Goal: Task Accomplishment & Management: Use online tool/utility

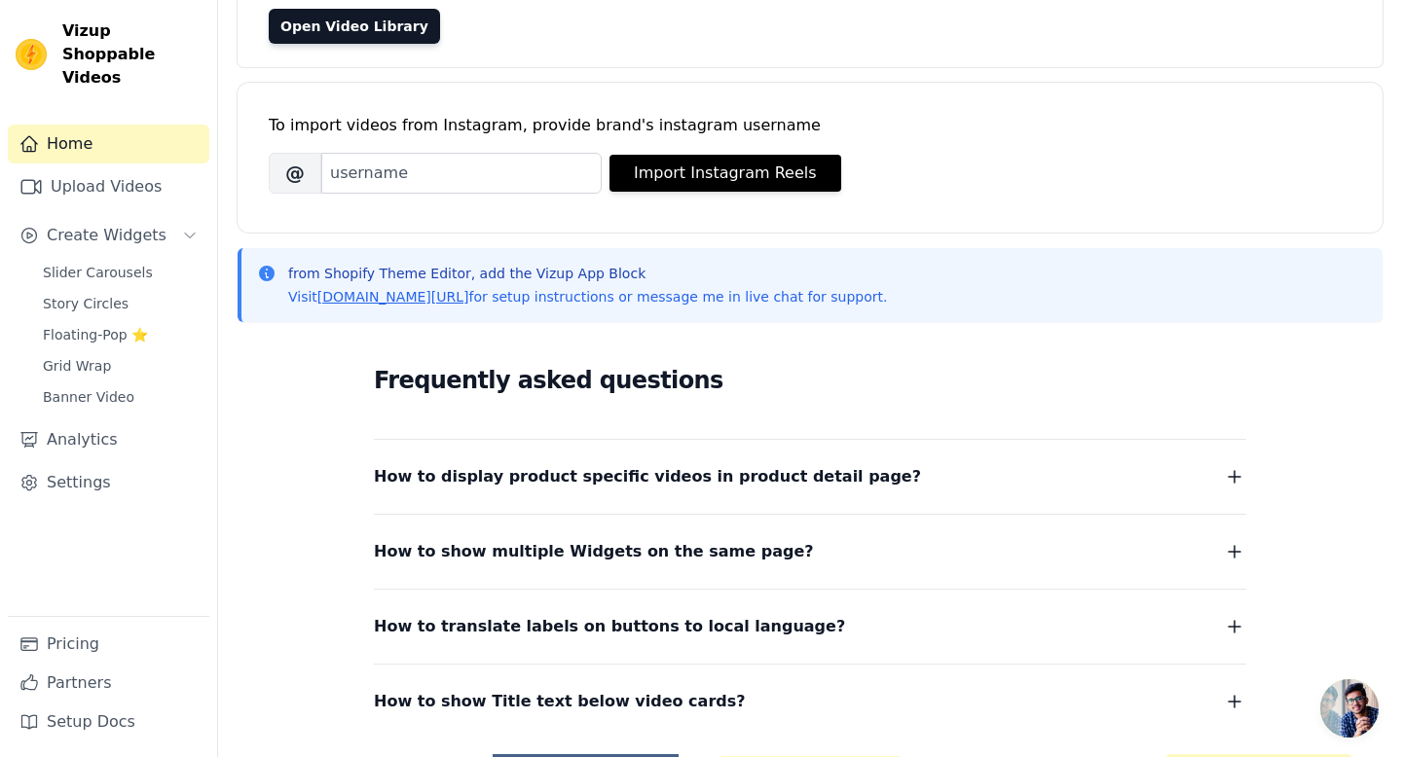
scroll to position [195, 0]
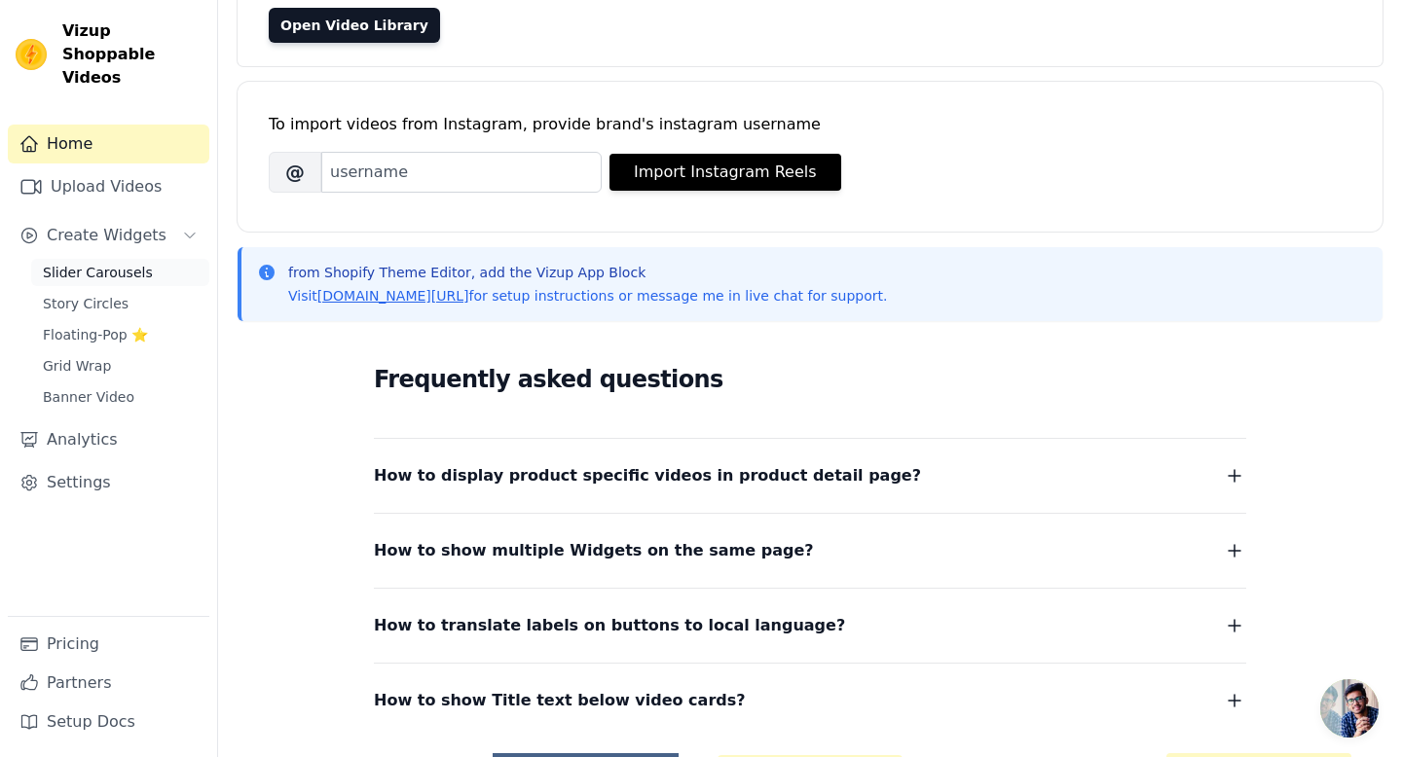
click at [123, 263] on span "Slider Carousels" at bounding box center [98, 272] width 110 height 19
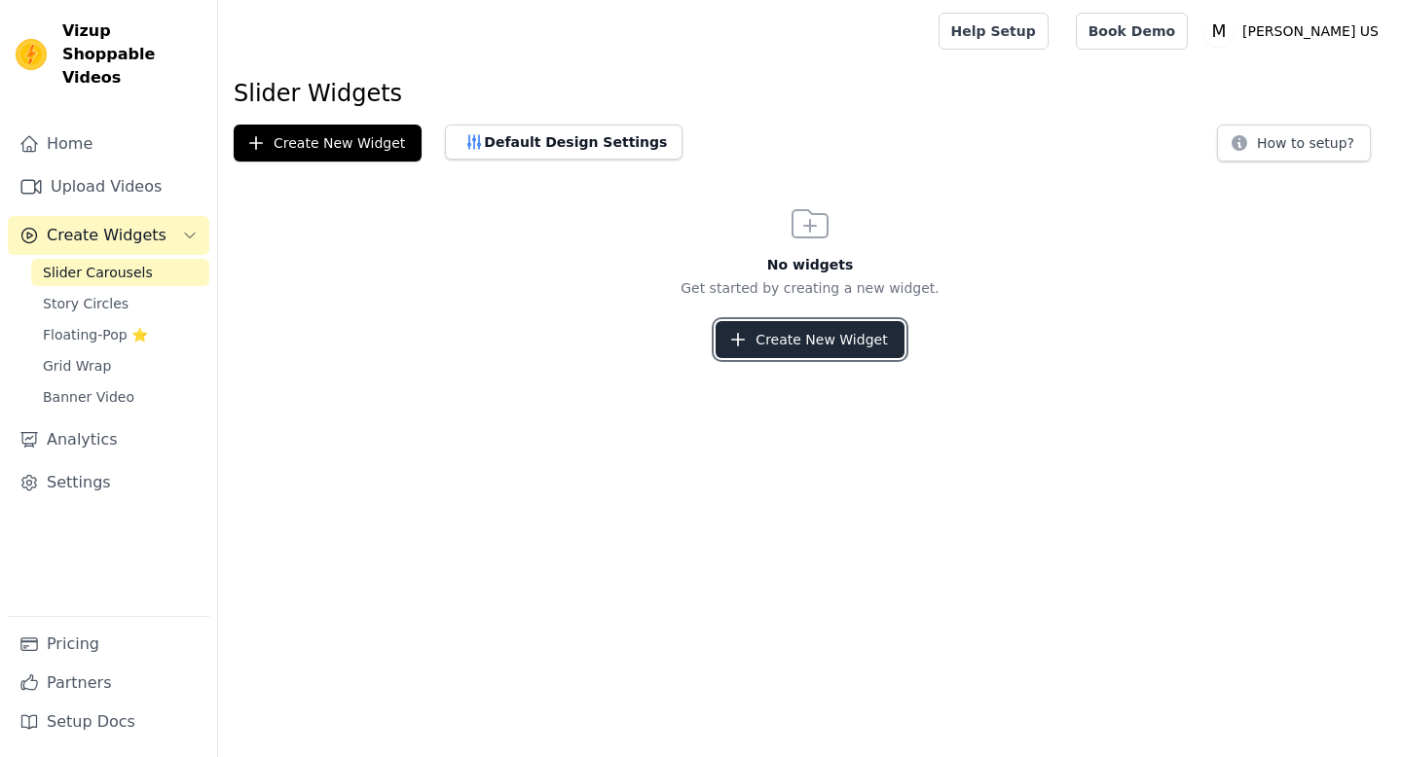
click at [833, 342] on button "Create New Widget" at bounding box center [809, 339] width 188 height 37
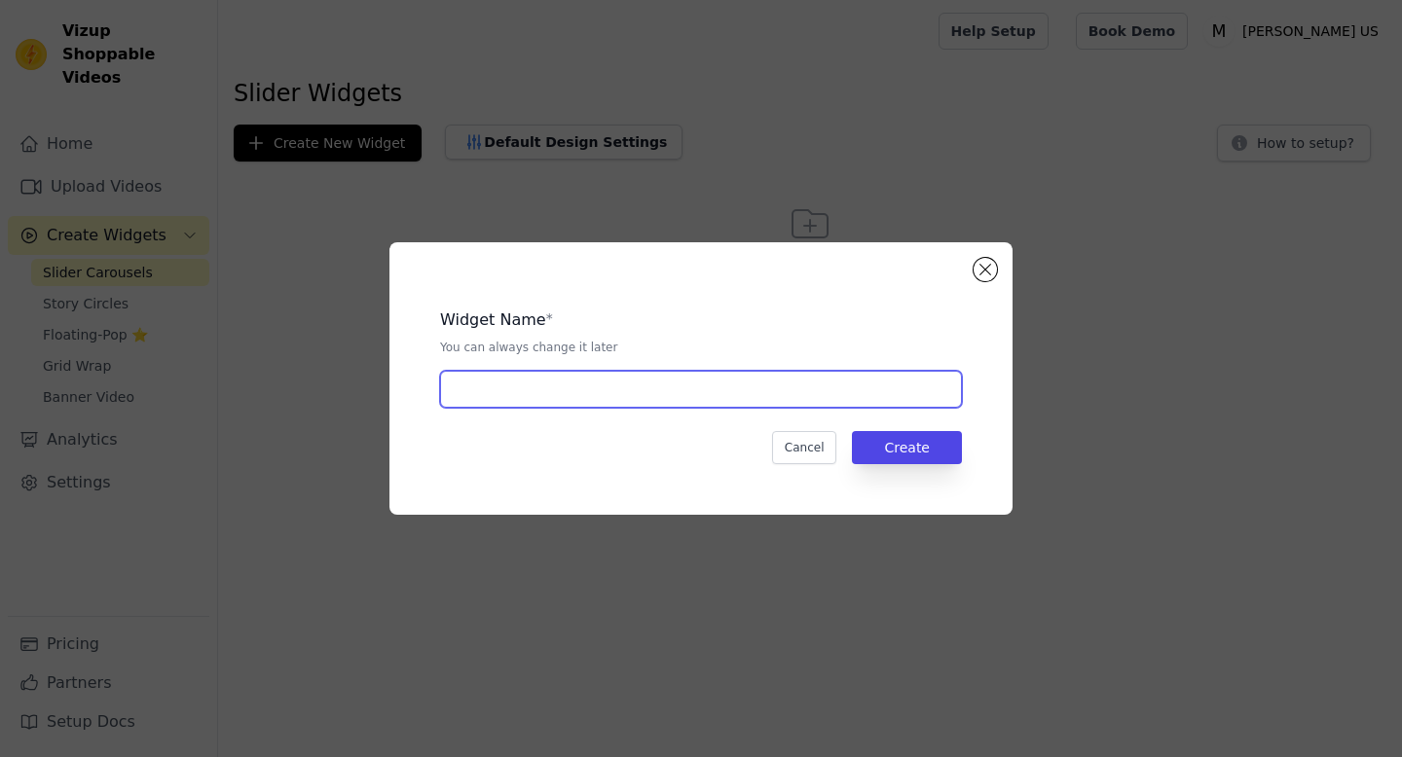
click at [706, 400] on input "text" at bounding box center [701, 389] width 522 height 37
type input "reviews"
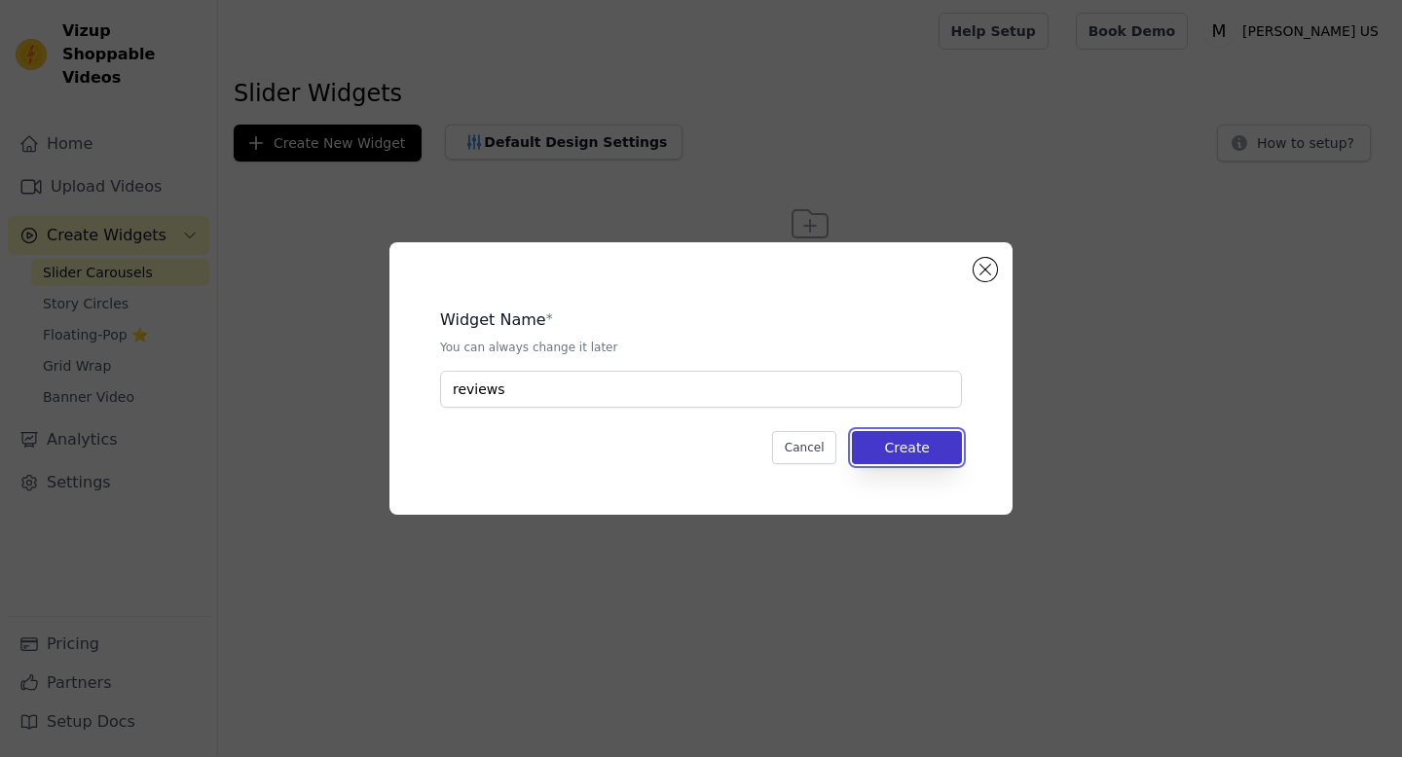
click at [872, 445] on button "Create" at bounding box center [907, 447] width 110 height 33
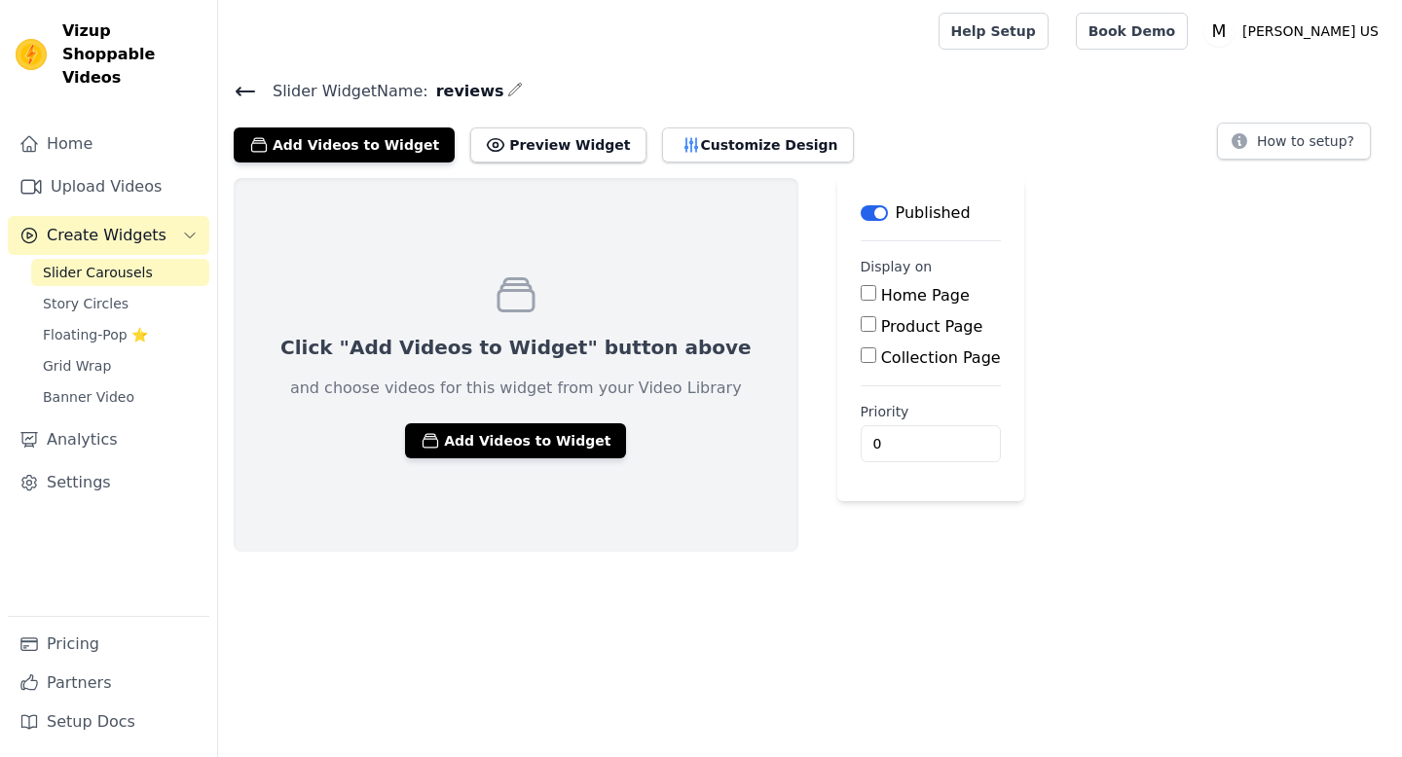
click at [861, 299] on input "Home Page" at bounding box center [869, 293] width 16 height 16
checkbox input "true"
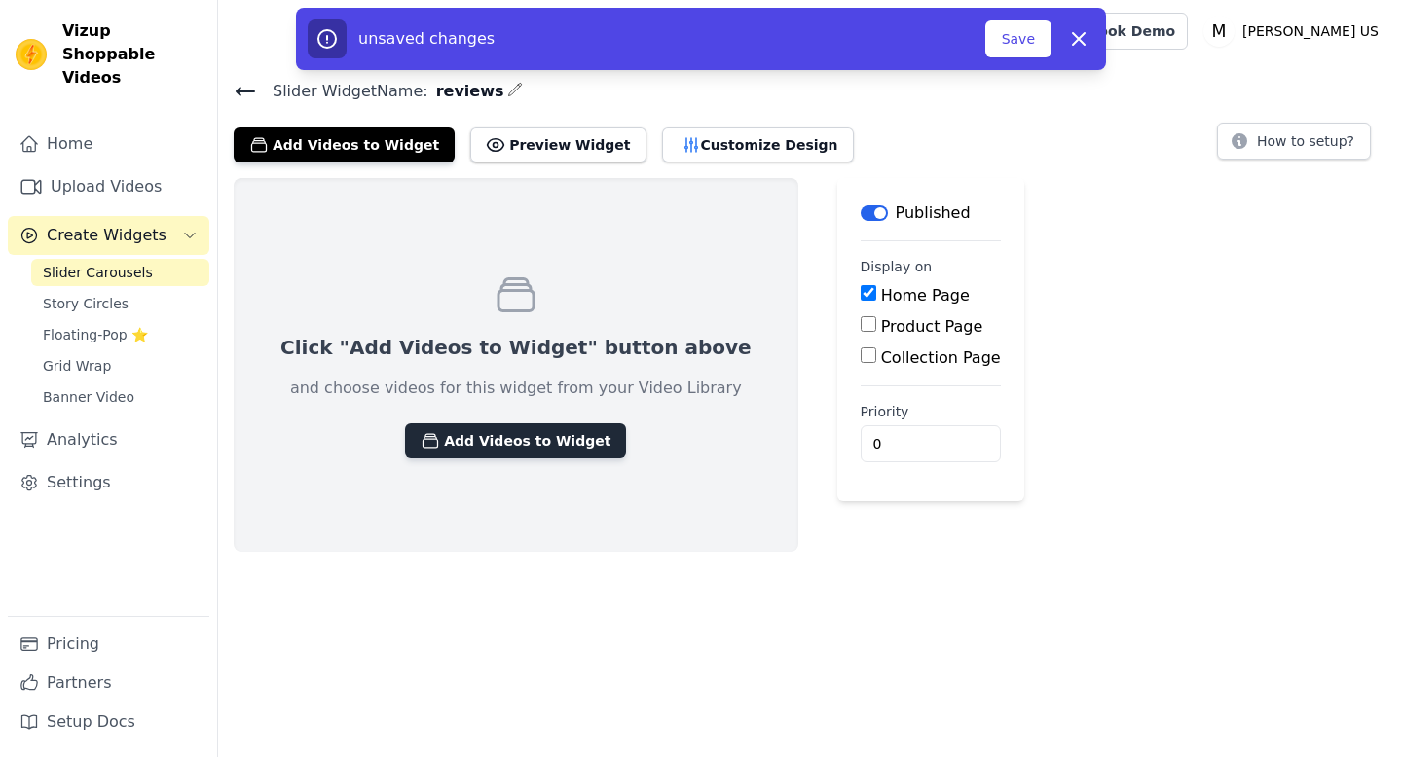
click at [490, 431] on button "Add Videos to Widget" at bounding box center [515, 440] width 221 height 35
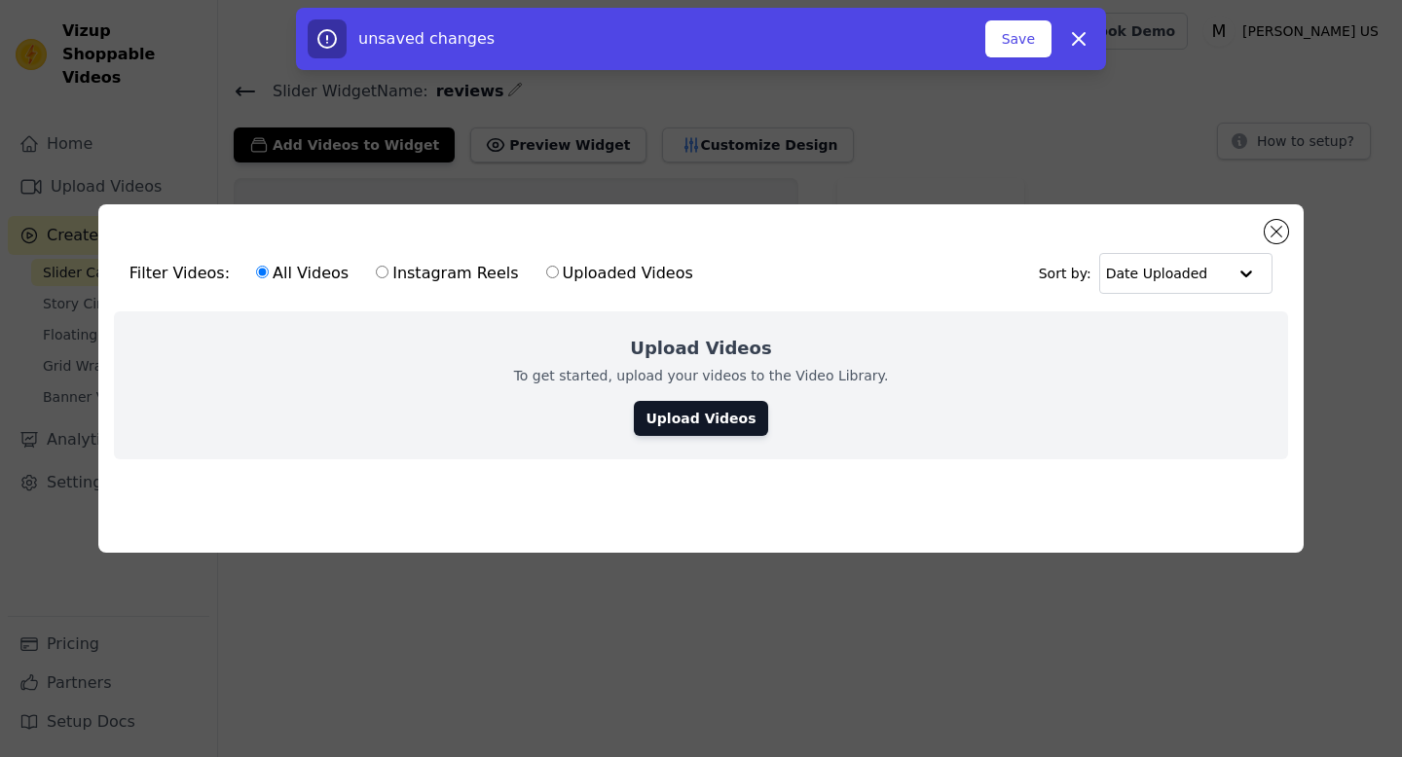
click at [681, 397] on div "Upload Videos To get started, upload your videos to the Video Library. Upload V…" at bounding box center [701, 386] width 1174 height 148
click at [678, 417] on link "Upload Videos" at bounding box center [700, 418] width 133 height 35
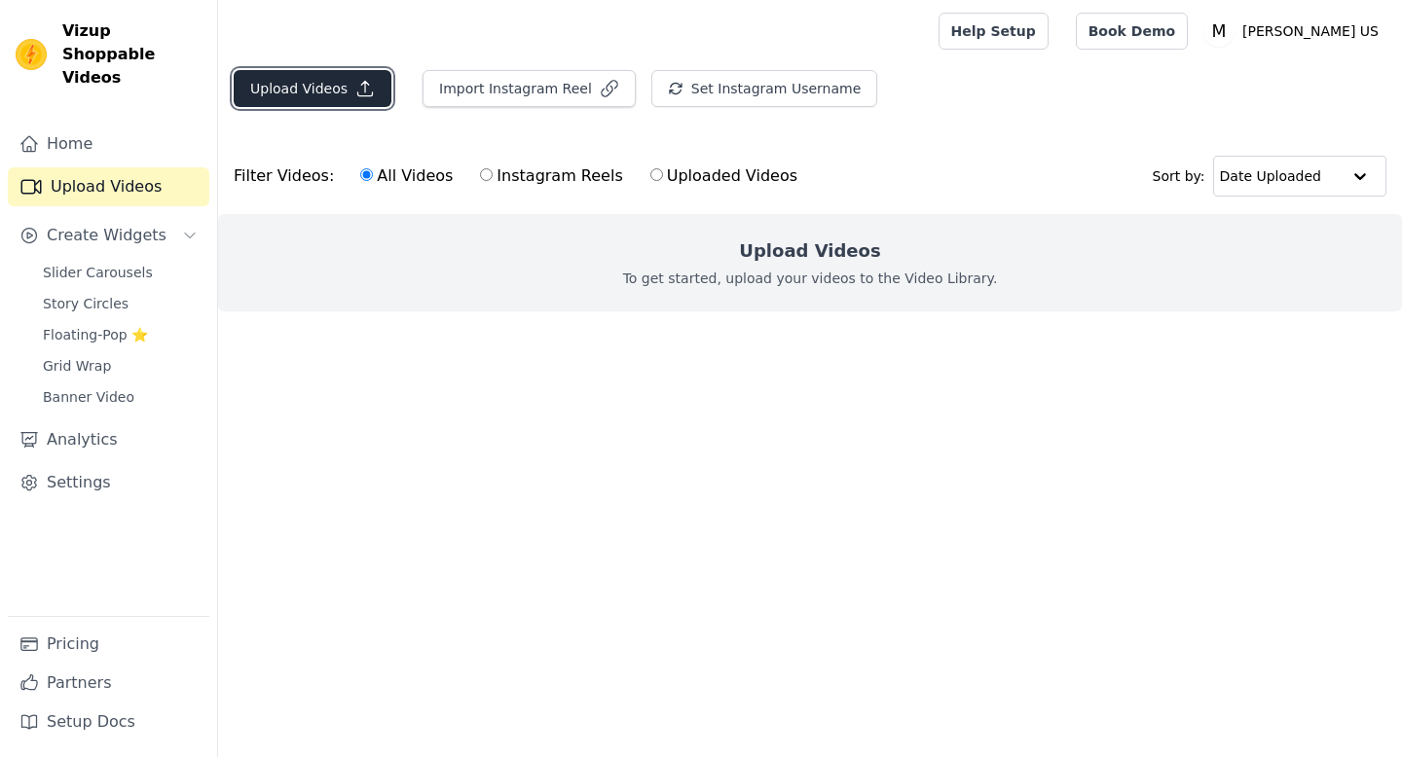
click at [291, 97] on button "Upload Videos" at bounding box center [313, 88] width 158 height 37
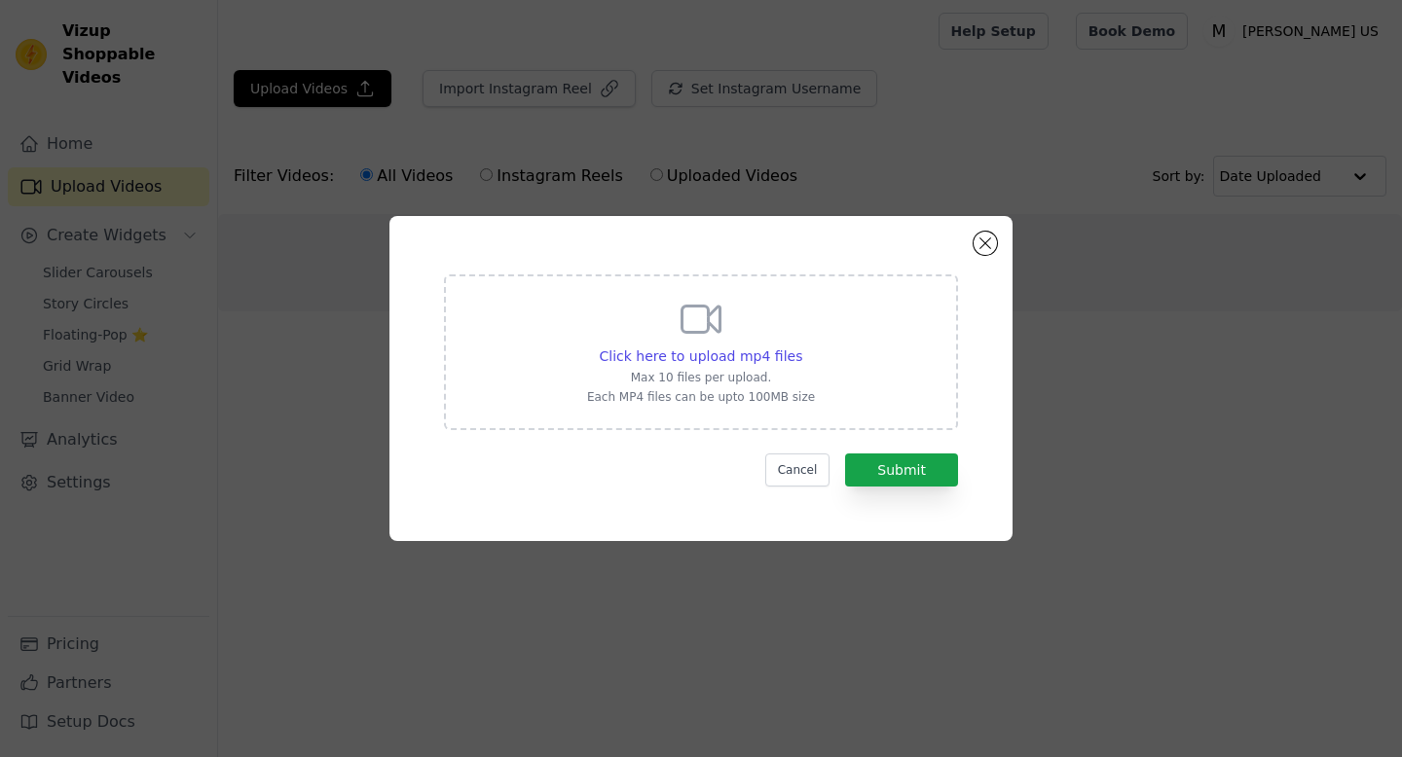
click at [720, 335] on icon at bounding box center [701, 319] width 47 height 47
click at [801, 346] on input "Click here to upload mp4 files Max 10 files per upload. Each MP4 files can be u…" at bounding box center [801, 346] width 1 height 1
click at [988, 253] on div "Click here to upload mp4 files Max 10 files per upload. Each MP4 files can be u…" at bounding box center [700, 378] width 623 height 325
click at [981, 239] on button "Close modal" at bounding box center [984, 243] width 23 height 23
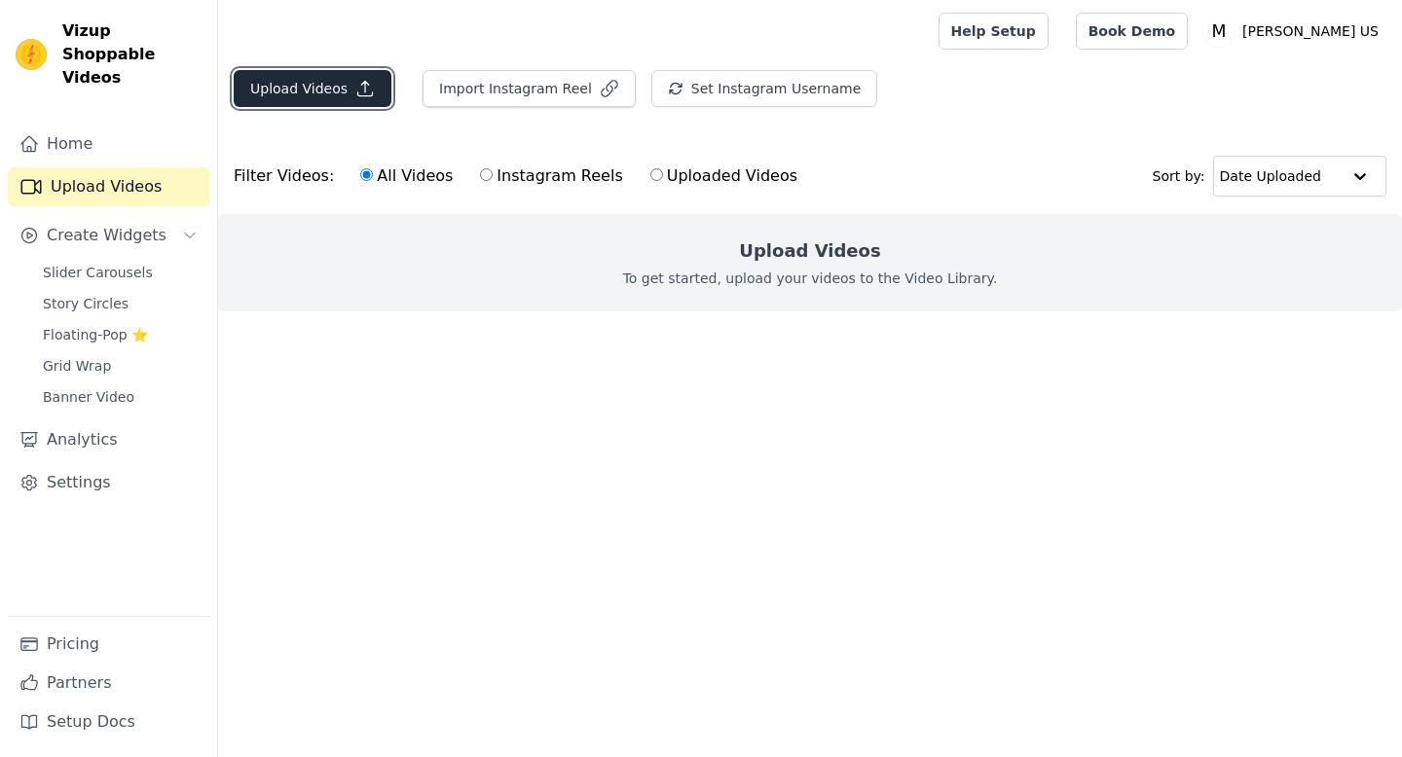
click at [301, 82] on button "Upload Videos" at bounding box center [313, 88] width 158 height 37
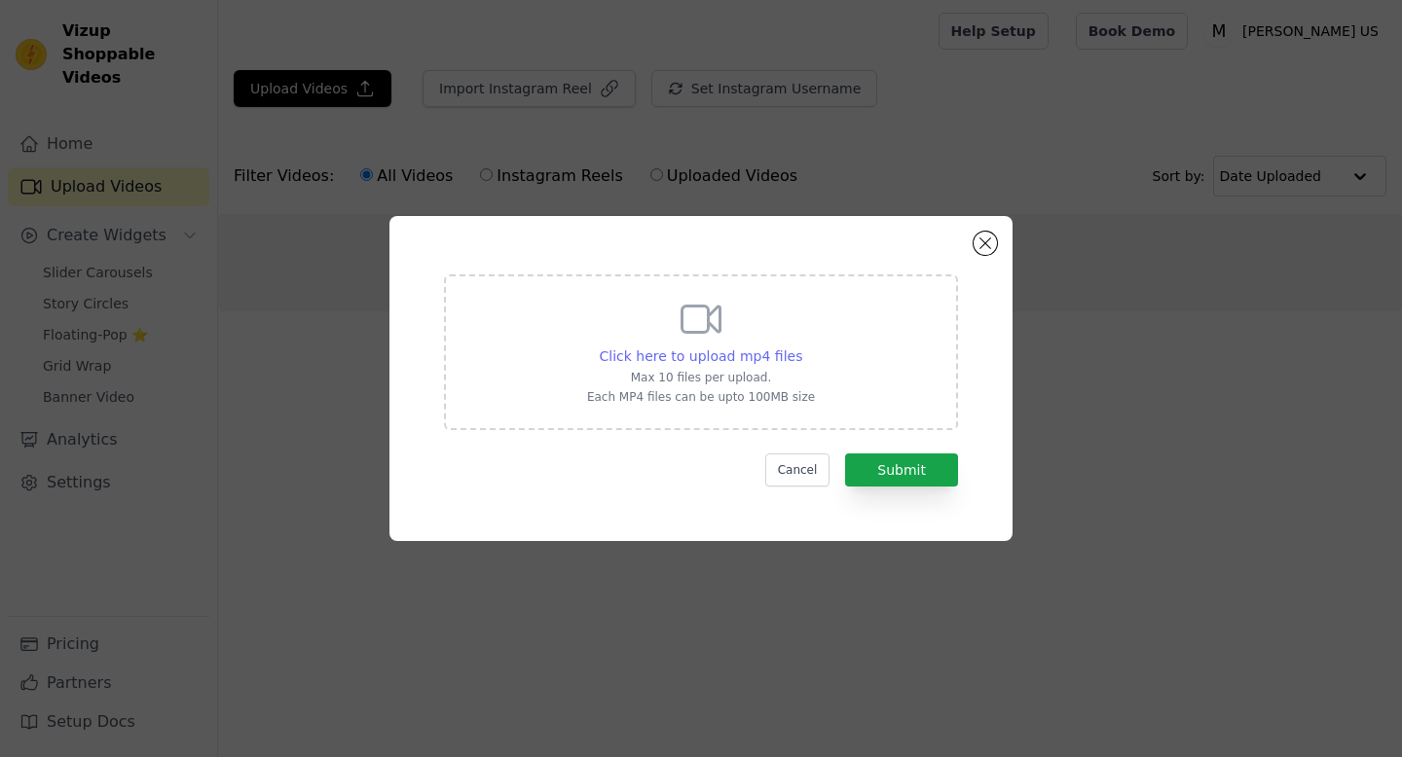
click at [712, 347] on div "Click here to upload mp4 files" at bounding box center [701, 356] width 203 height 19
click at [801, 347] on input "Click here to upload mp4 files Max 10 files per upload. Each MP4 files can be u…" at bounding box center [801, 346] width 1 height 1
type input "C:\fakepath\IMG_0760.MOV.mp4"
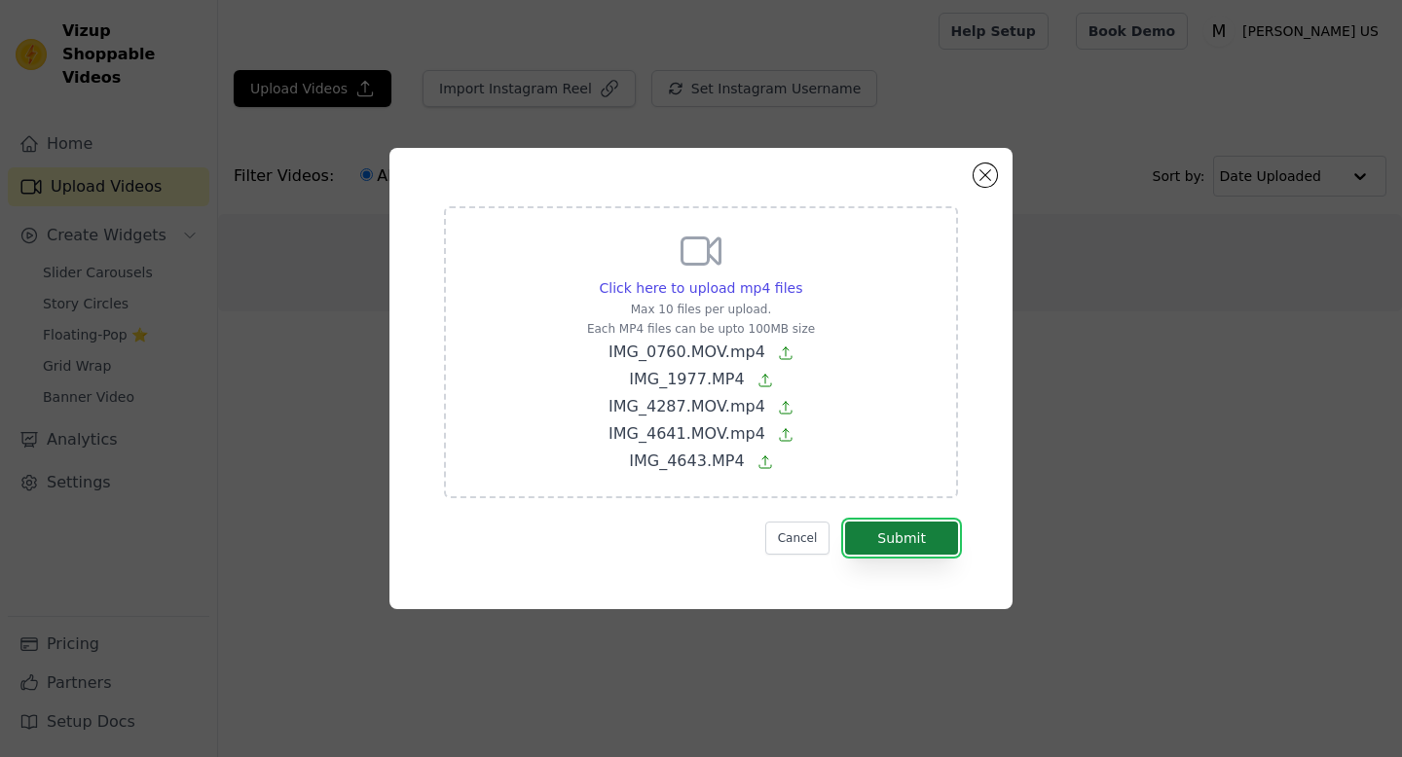
click at [896, 543] on button "Submit" at bounding box center [901, 538] width 113 height 33
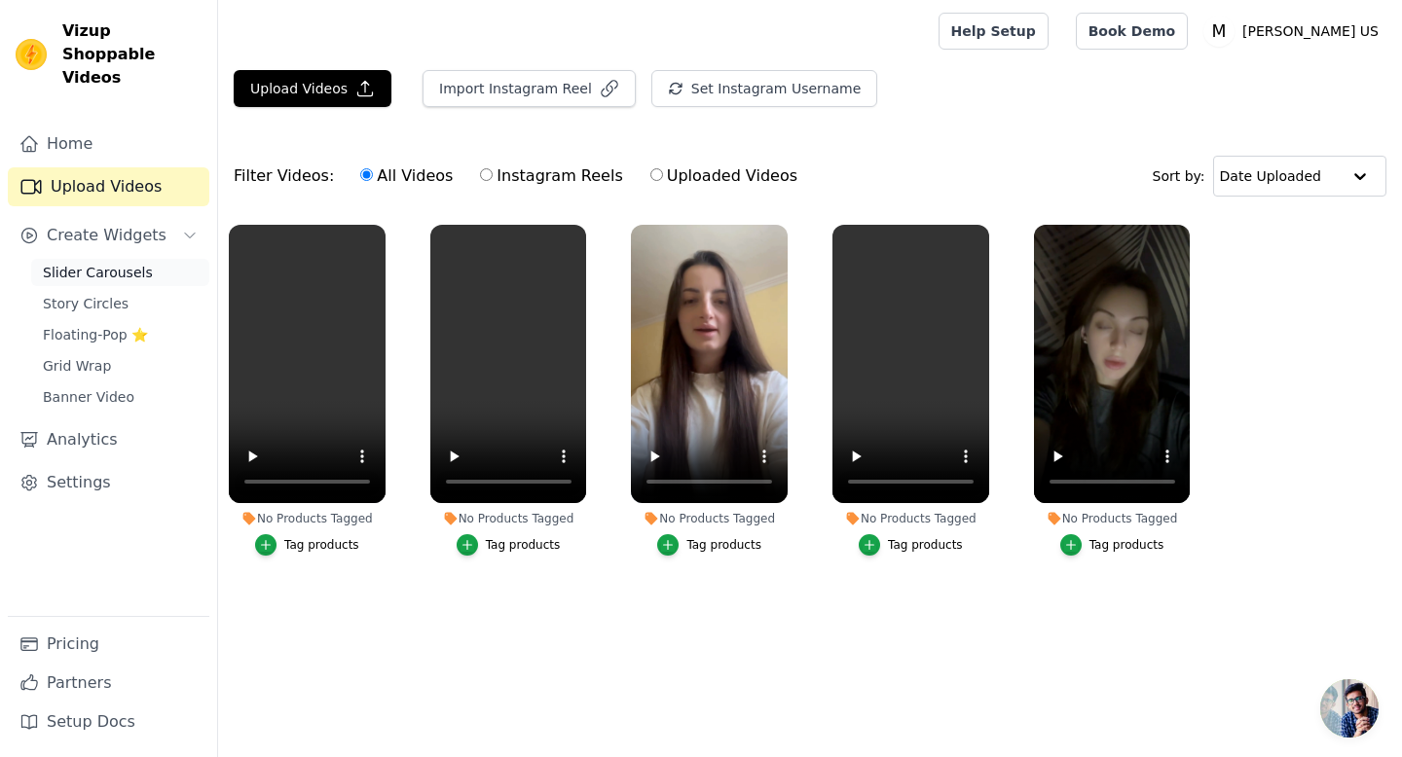
click at [96, 263] on span "Slider Carousels" at bounding box center [98, 272] width 110 height 19
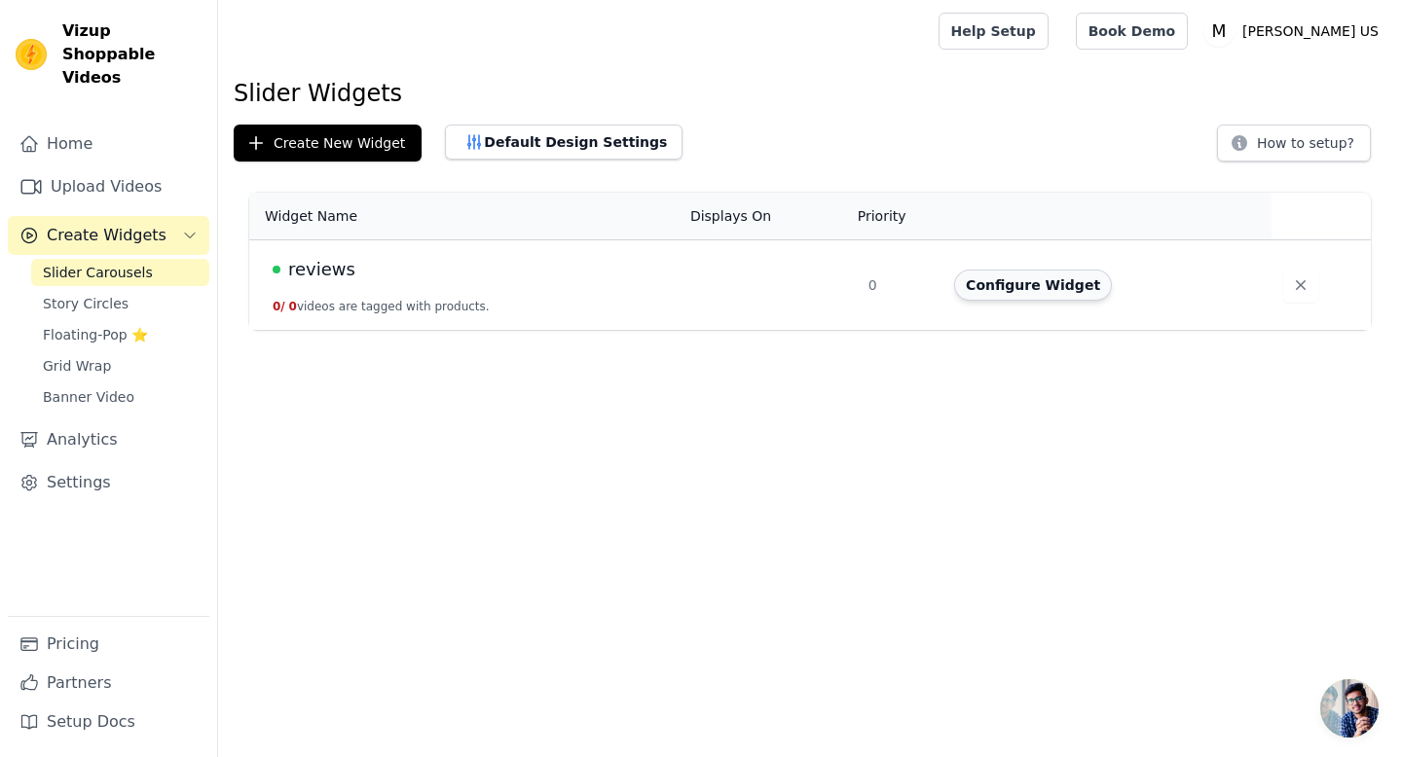
click at [1060, 290] on button "Configure Widget" at bounding box center [1033, 285] width 158 height 31
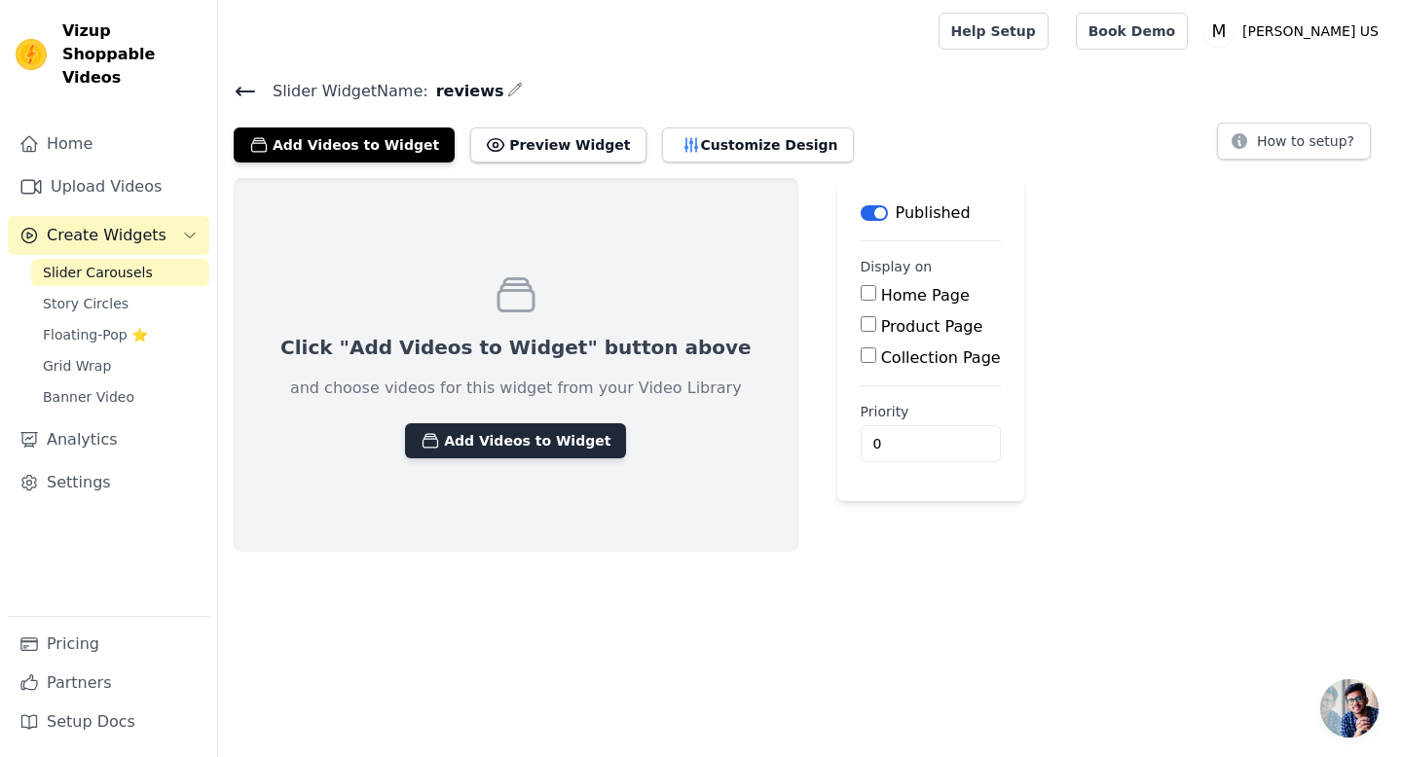
click at [471, 456] on button "Add Videos to Widget" at bounding box center [515, 440] width 221 height 35
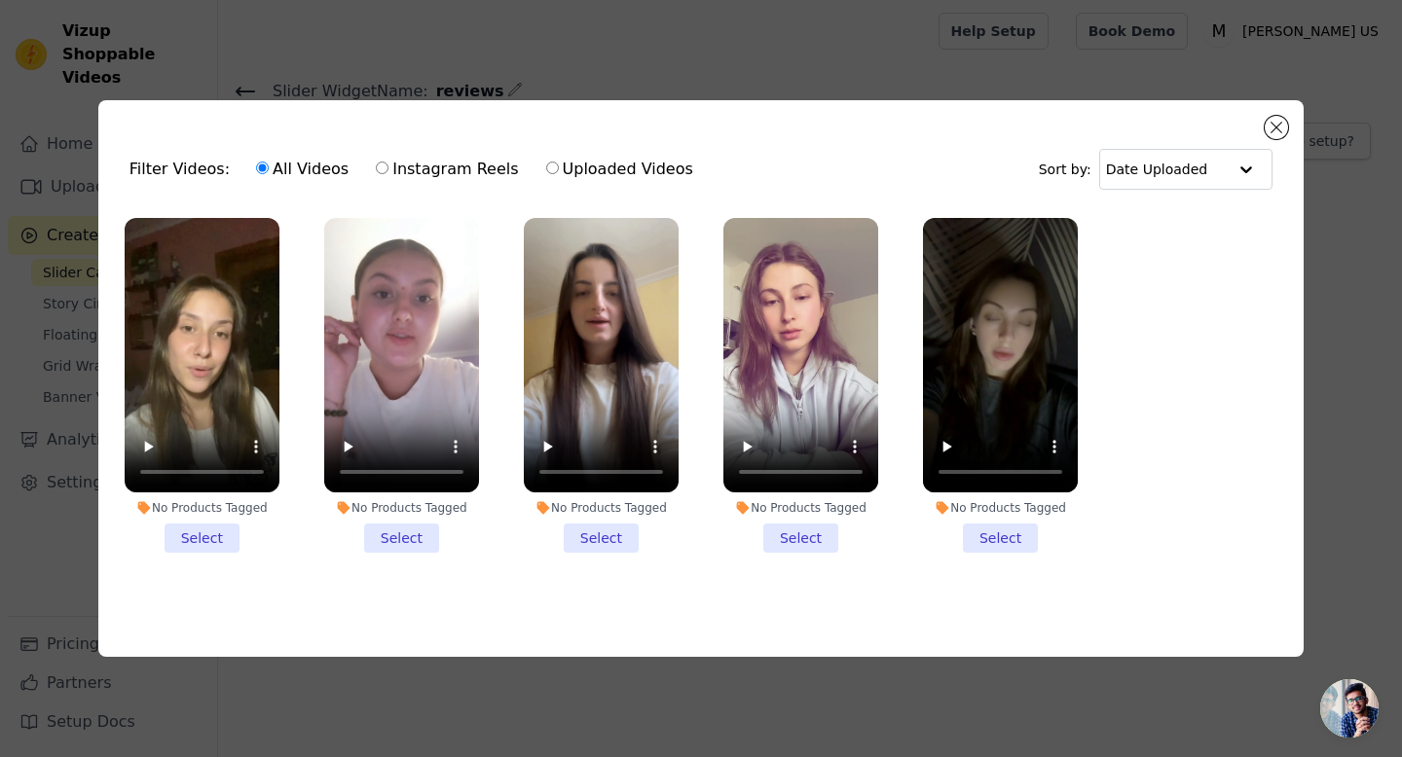
click at [202, 540] on li "No Products Tagged Select" at bounding box center [202, 386] width 155 height 336
click at [0, 0] on input "No Products Tagged Select" at bounding box center [0, 0] width 0 height 0
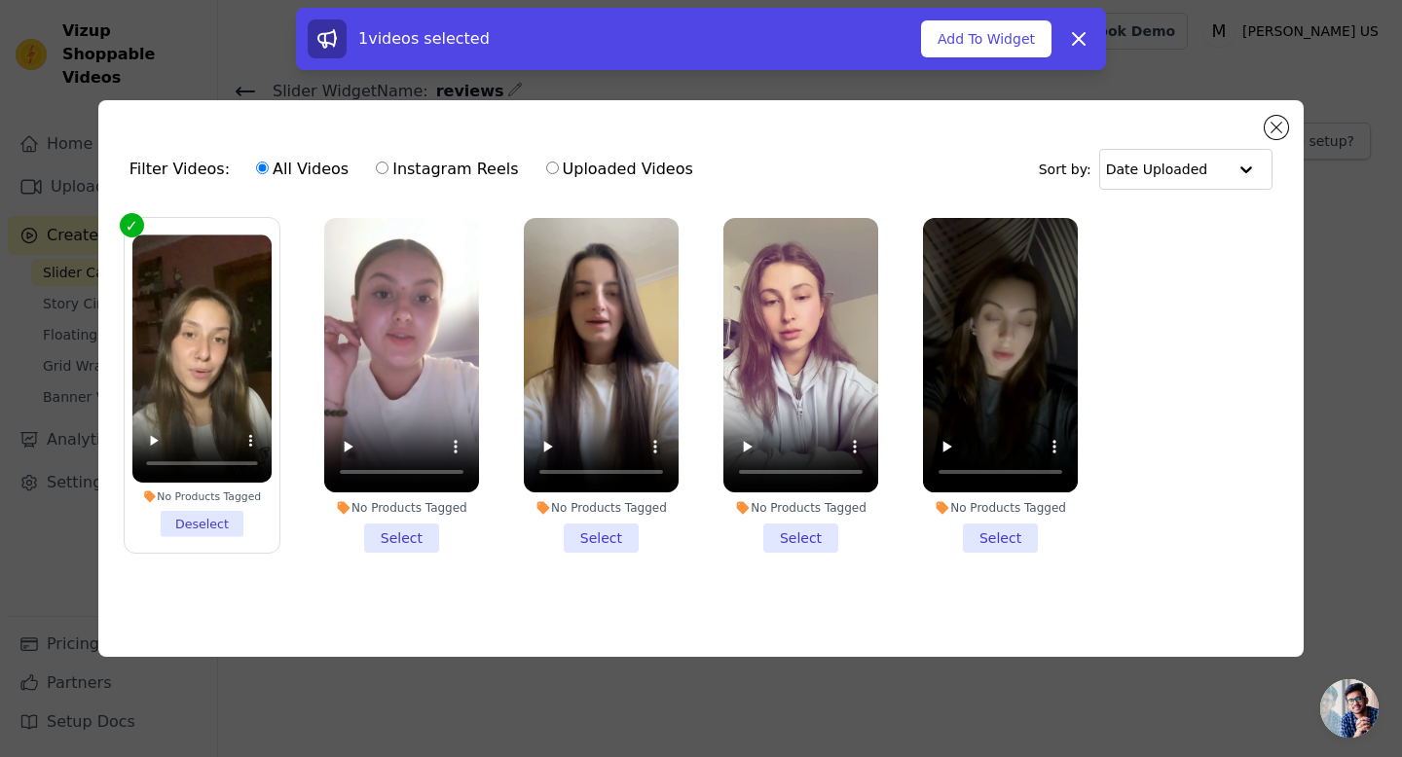
click at [385, 531] on li "No Products Tagged Select" at bounding box center [401, 386] width 155 height 336
click at [0, 0] on input "No Products Tagged Select" at bounding box center [0, 0] width 0 height 0
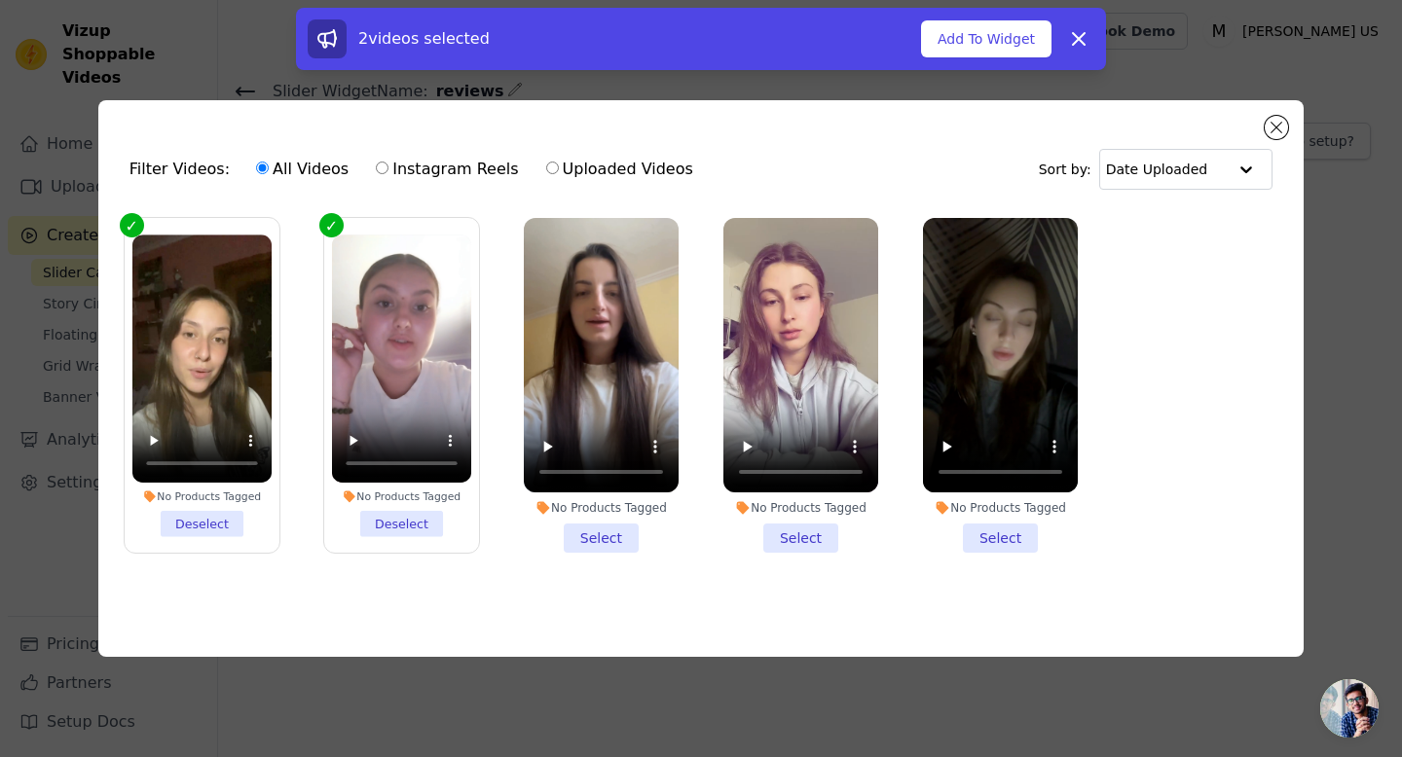
click at [597, 538] on li "No Products Tagged Select" at bounding box center [601, 386] width 155 height 336
click at [0, 0] on input "No Products Tagged Select" at bounding box center [0, 0] width 0 height 0
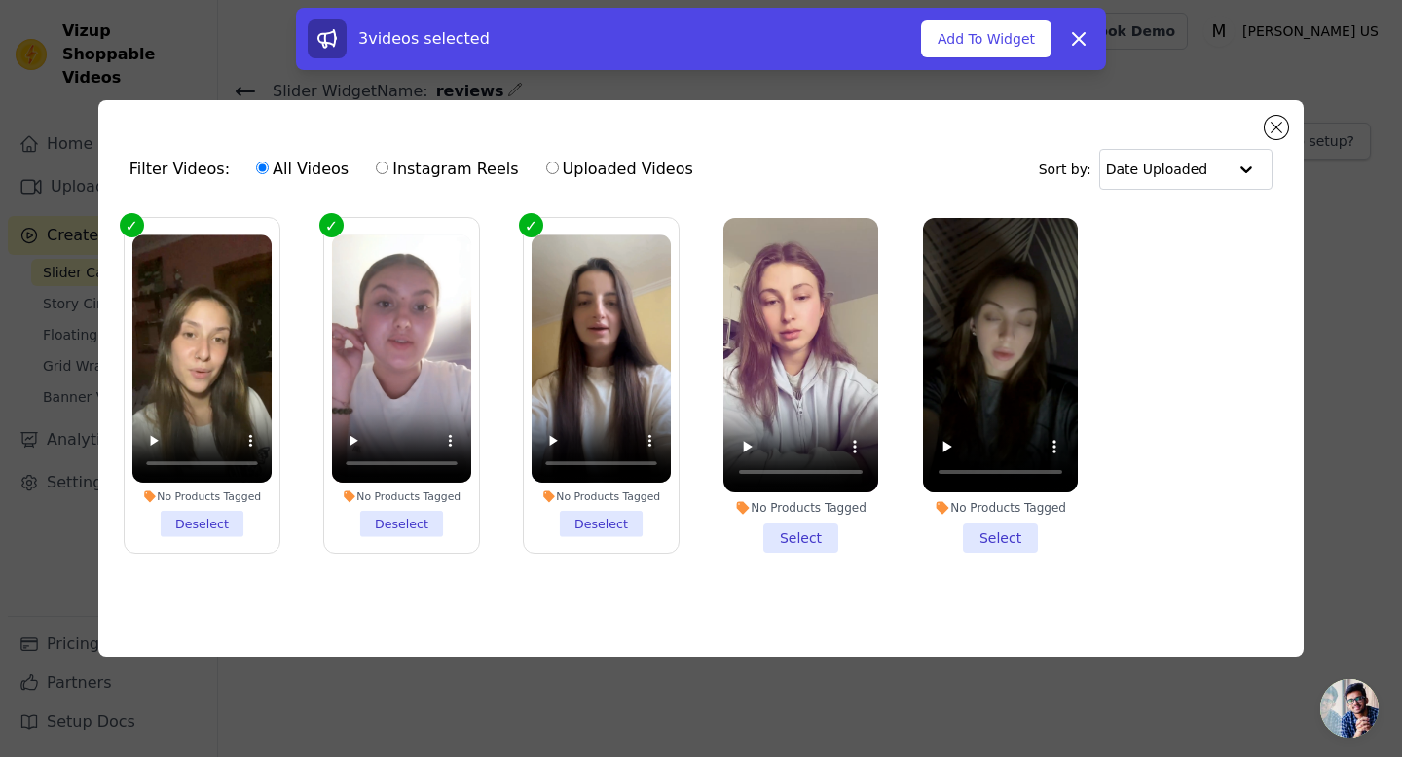
click at [805, 532] on li "No Products Tagged Select" at bounding box center [800, 386] width 155 height 336
click at [0, 0] on input "No Products Tagged Select" at bounding box center [0, 0] width 0 height 0
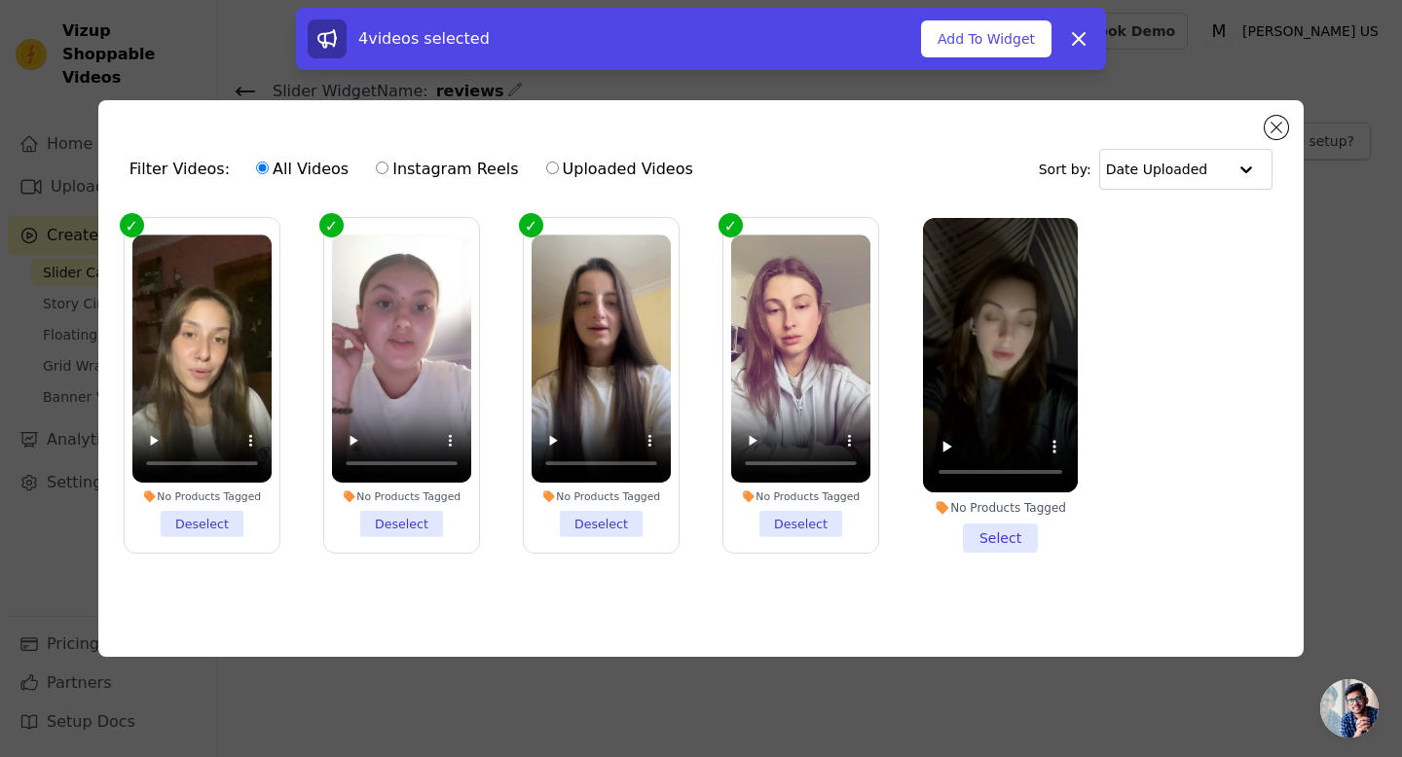
click at [1000, 529] on li "No Products Tagged Select" at bounding box center [1000, 386] width 155 height 336
click at [0, 0] on input "No Products Tagged Select" at bounding box center [0, 0] width 0 height 0
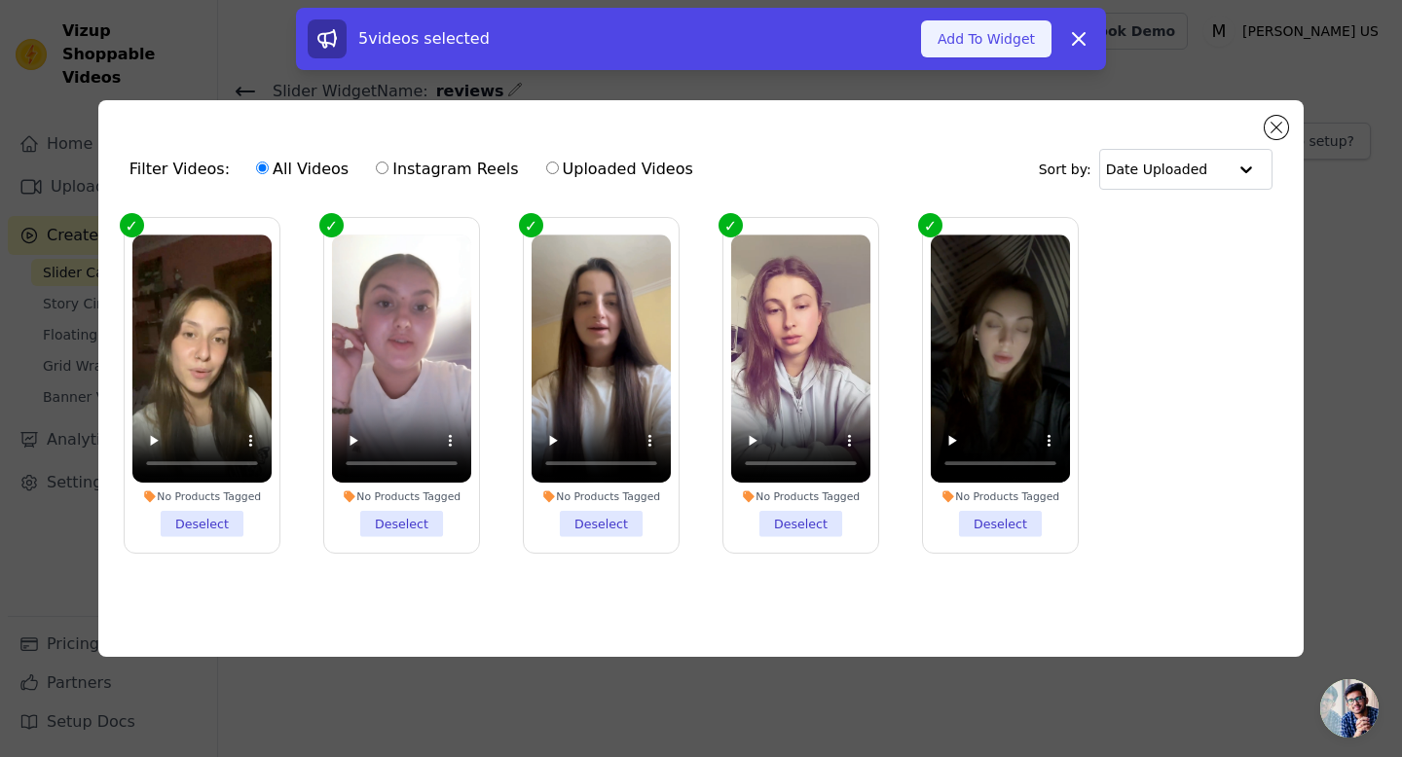
click at [961, 52] on button "Add To Widget" at bounding box center [986, 38] width 130 height 37
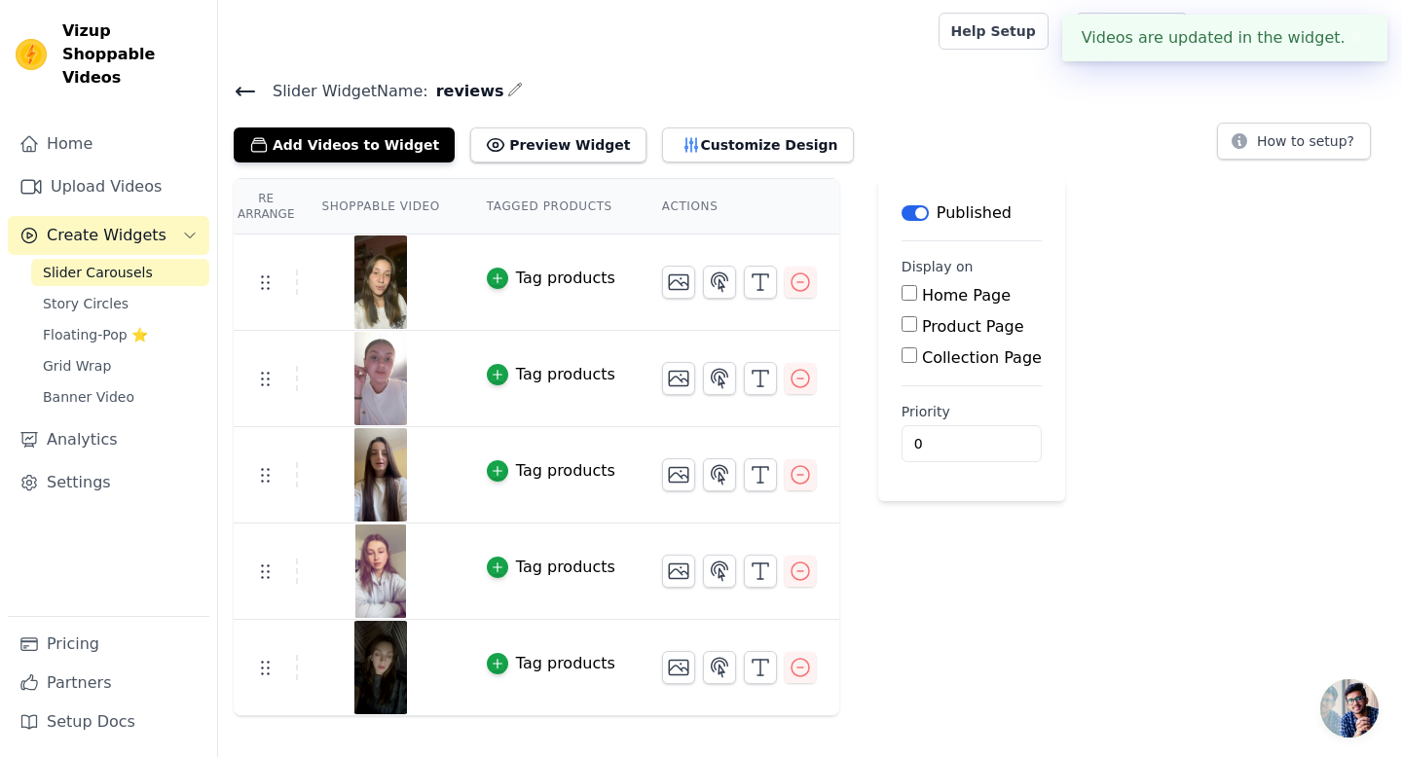
click at [1365, 38] on button "✖" at bounding box center [1356, 37] width 22 height 23
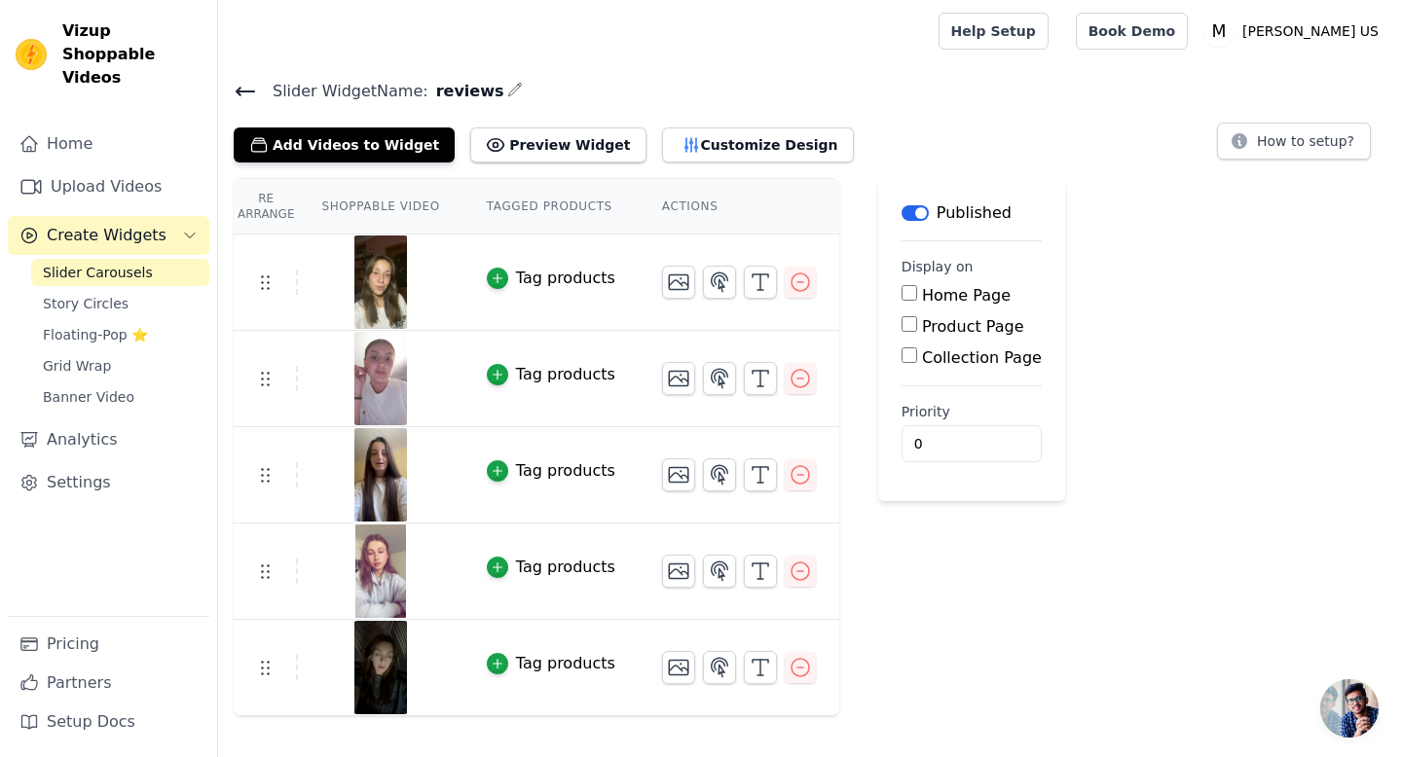
click at [902, 297] on input "Home Page" at bounding box center [909, 293] width 16 height 16
checkbox input "true"
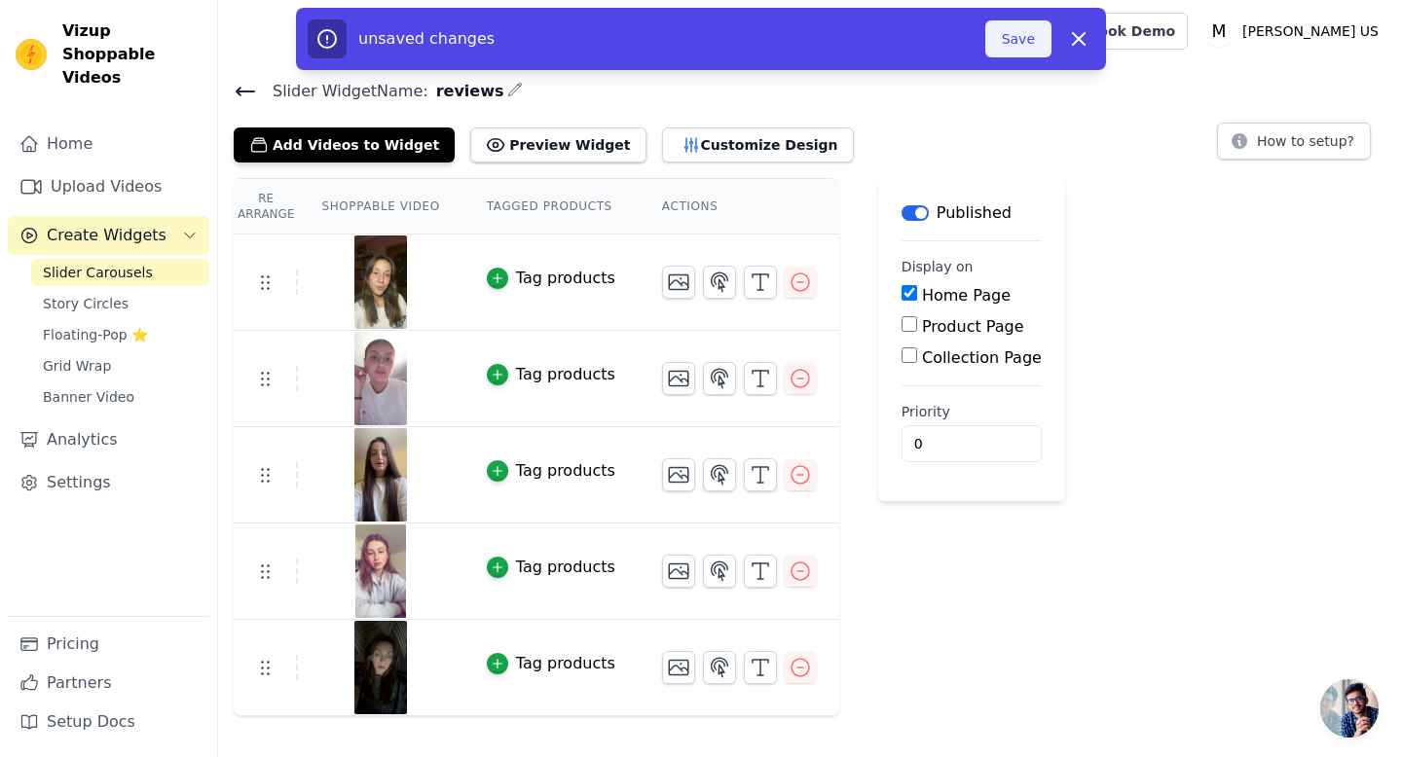
click at [1014, 44] on button "Save" at bounding box center [1018, 38] width 66 height 37
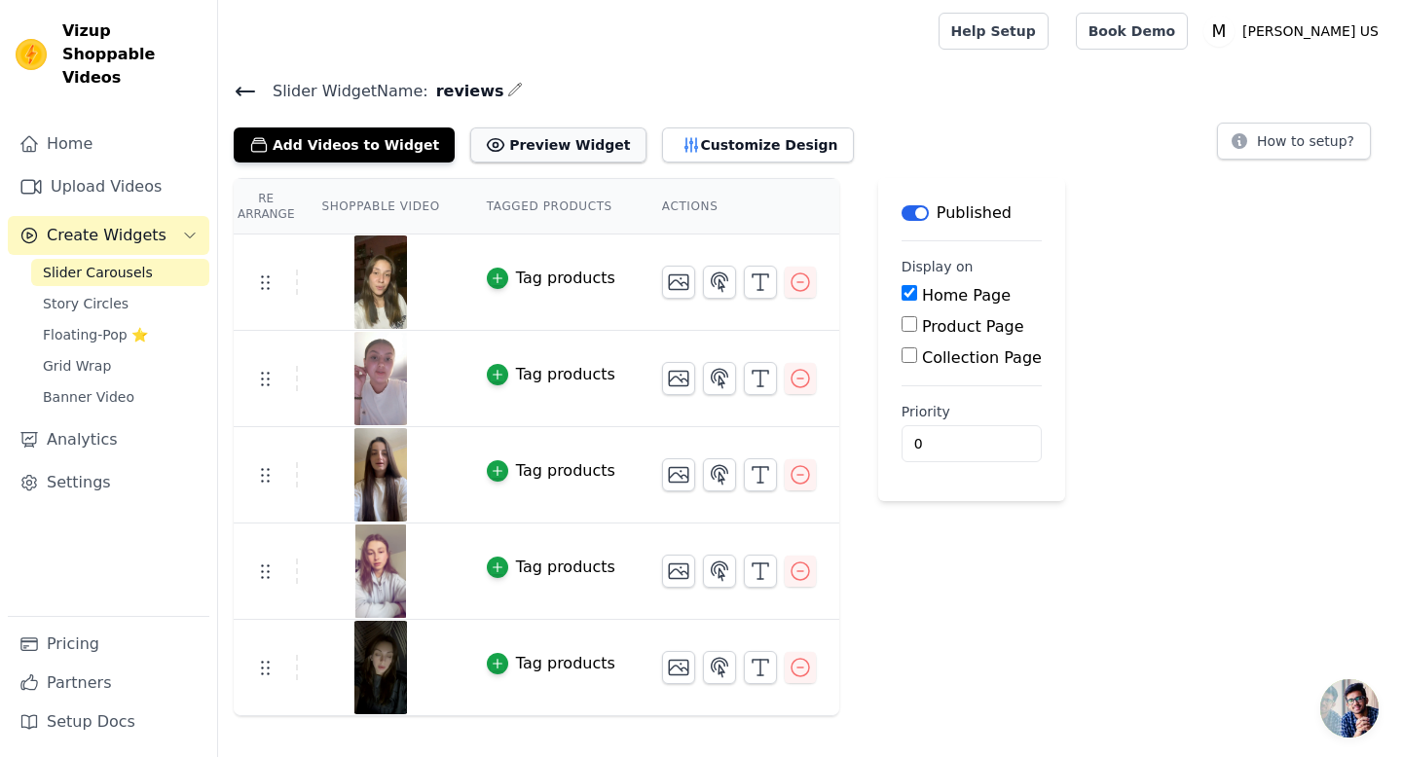
click at [523, 142] on button "Preview Widget" at bounding box center [557, 145] width 175 height 35
click at [49, 648] on link "Pricing" at bounding box center [109, 644] width 202 height 39
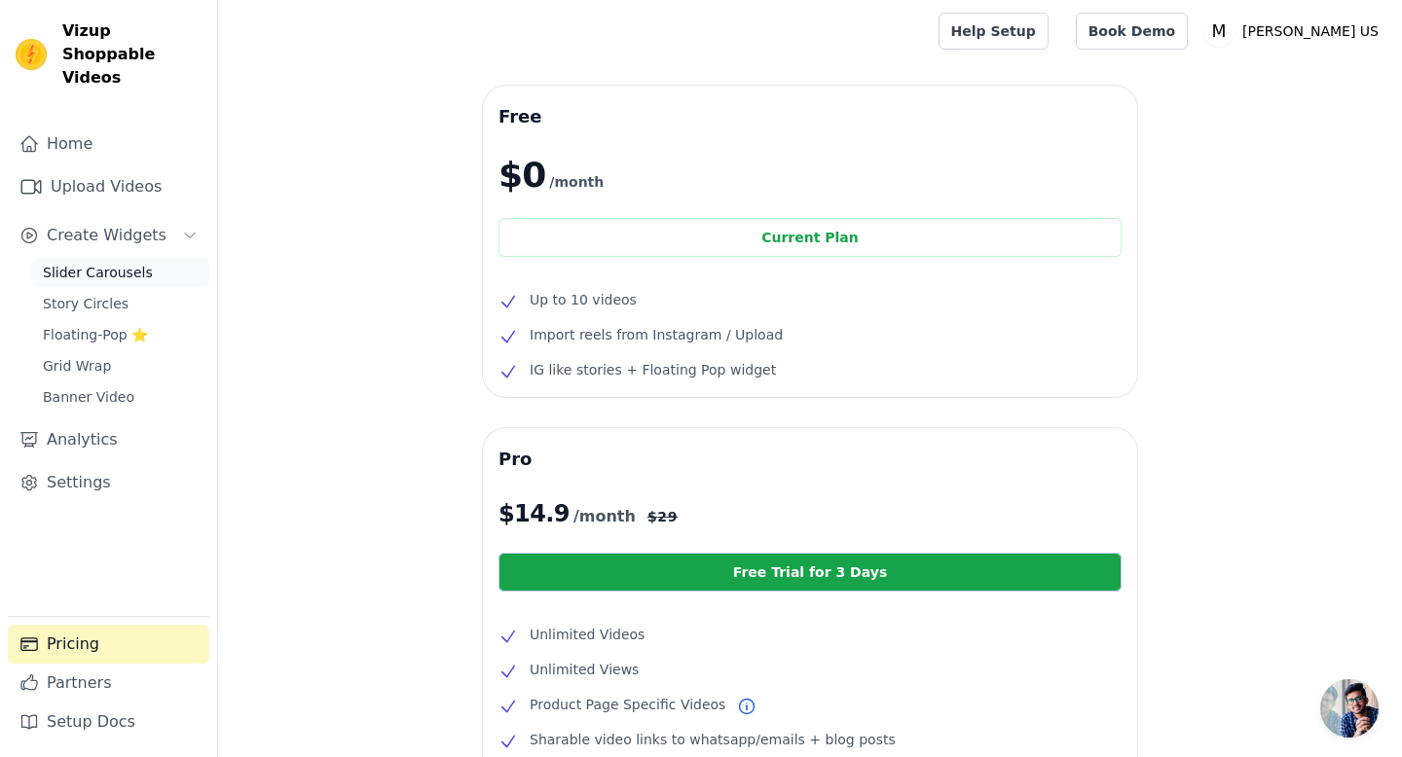
click at [143, 263] on span "Slider Carousels" at bounding box center [98, 272] width 110 height 19
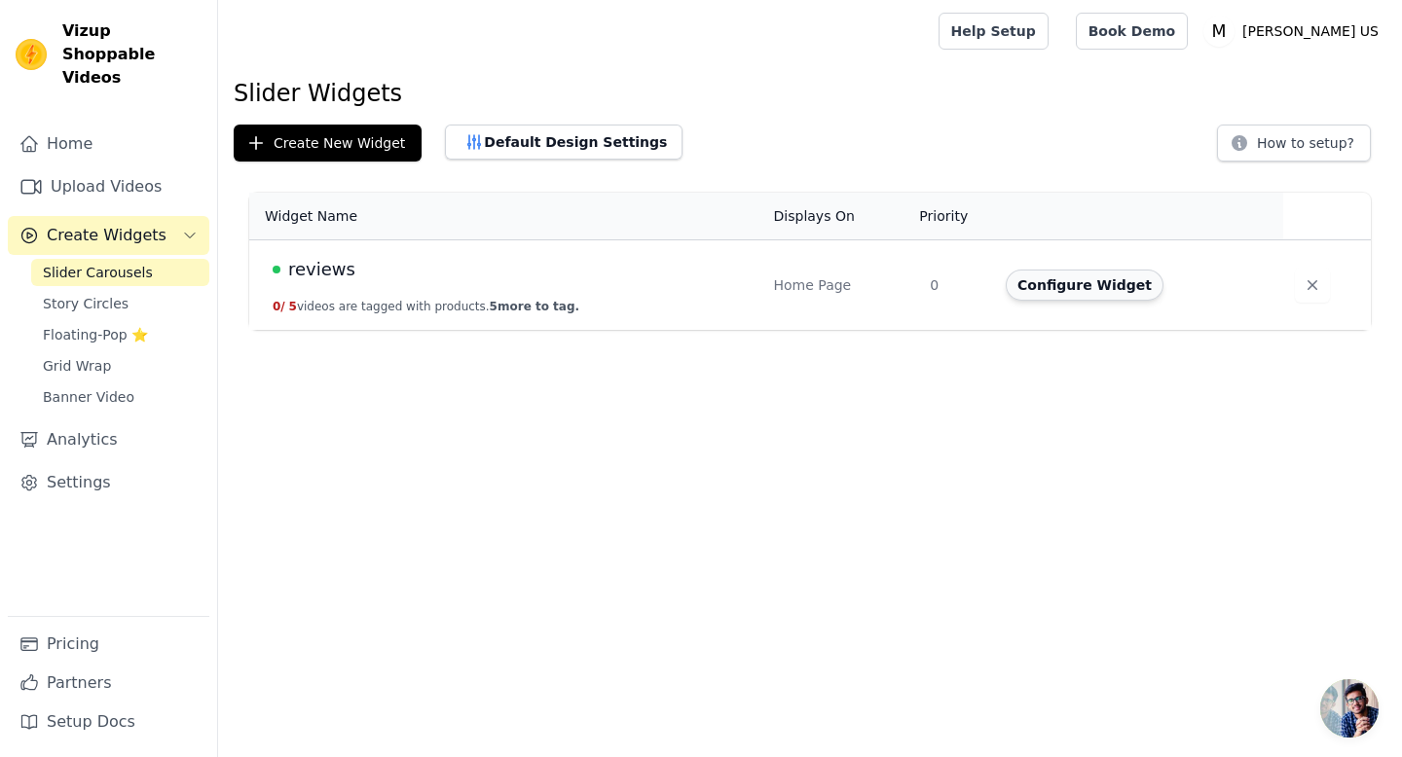
click at [1055, 294] on button "Configure Widget" at bounding box center [1085, 285] width 158 height 31
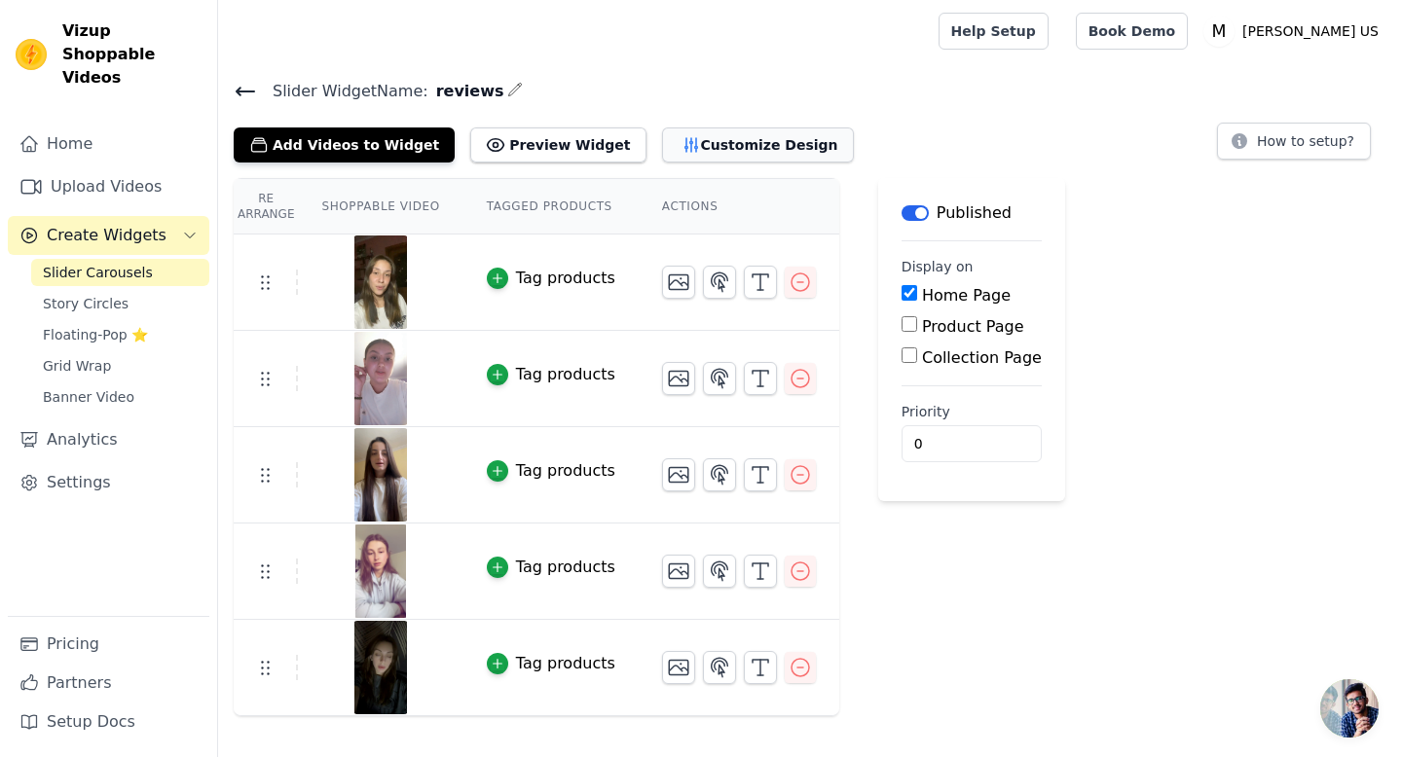
click at [662, 141] on button "Customize Design" at bounding box center [758, 145] width 192 height 35
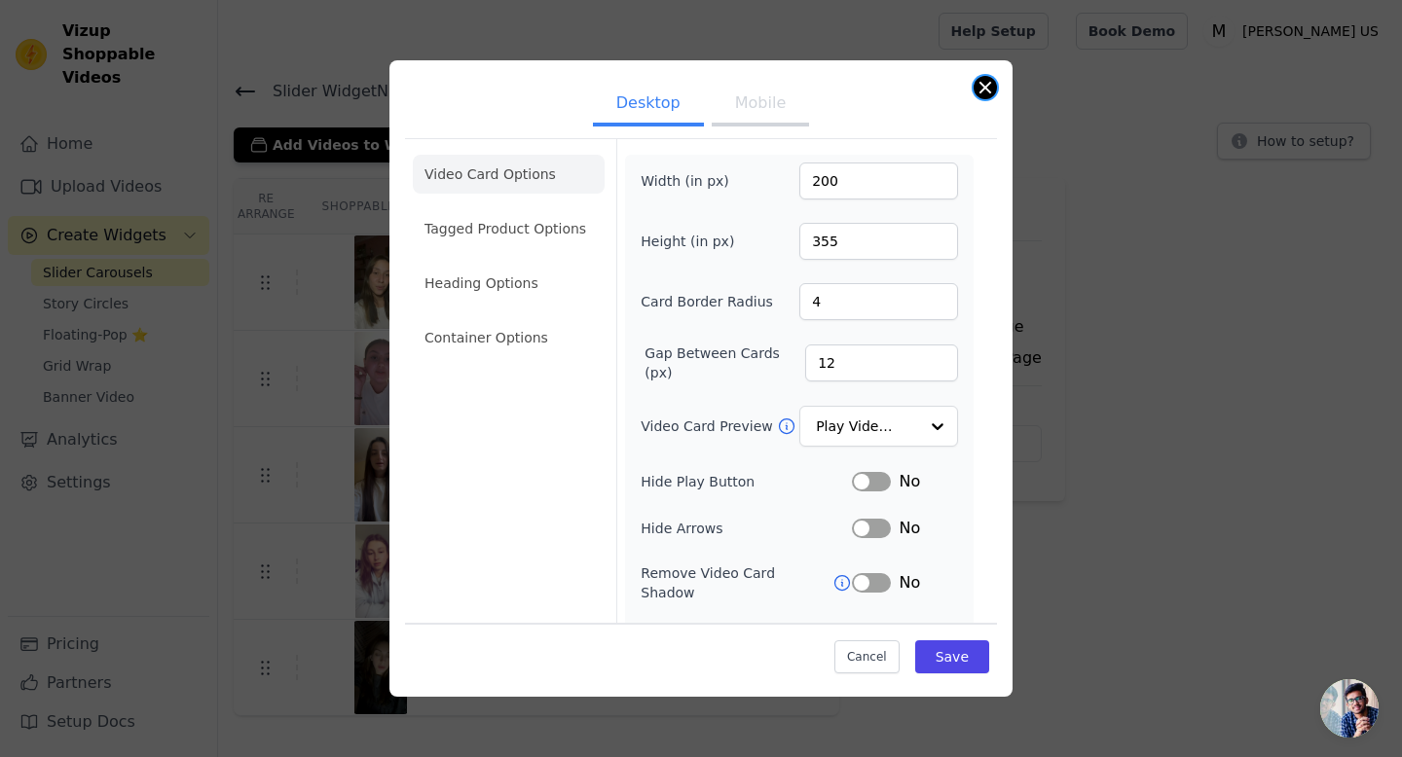
click at [990, 88] on button "Close modal" at bounding box center [984, 87] width 23 height 23
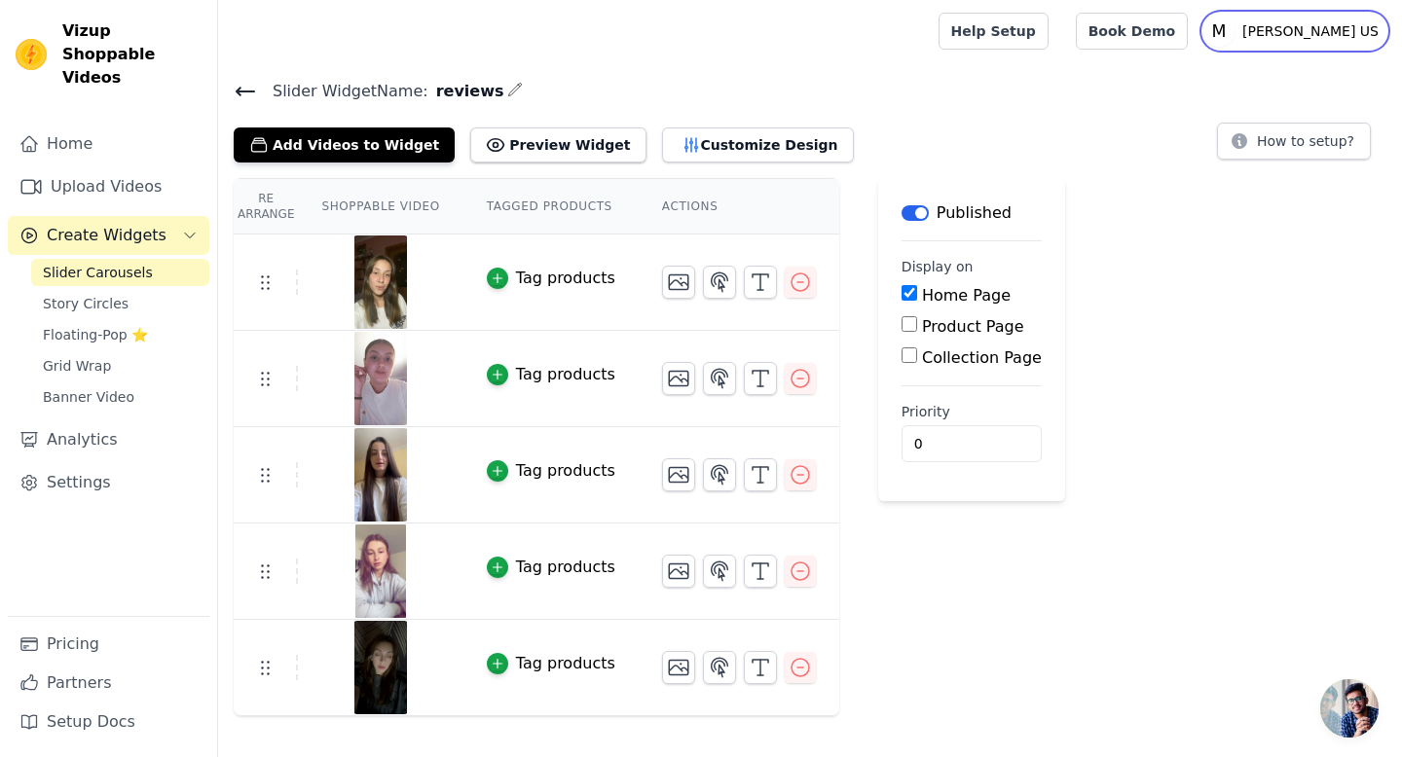
click at [1289, 26] on p "[PERSON_NAME] US" at bounding box center [1310, 31] width 152 height 35
click at [1048, 45] on link "Help Setup" at bounding box center [993, 31] width 110 height 37
click at [757, 276] on icon "button" at bounding box center [760, 282] width 23 height 23
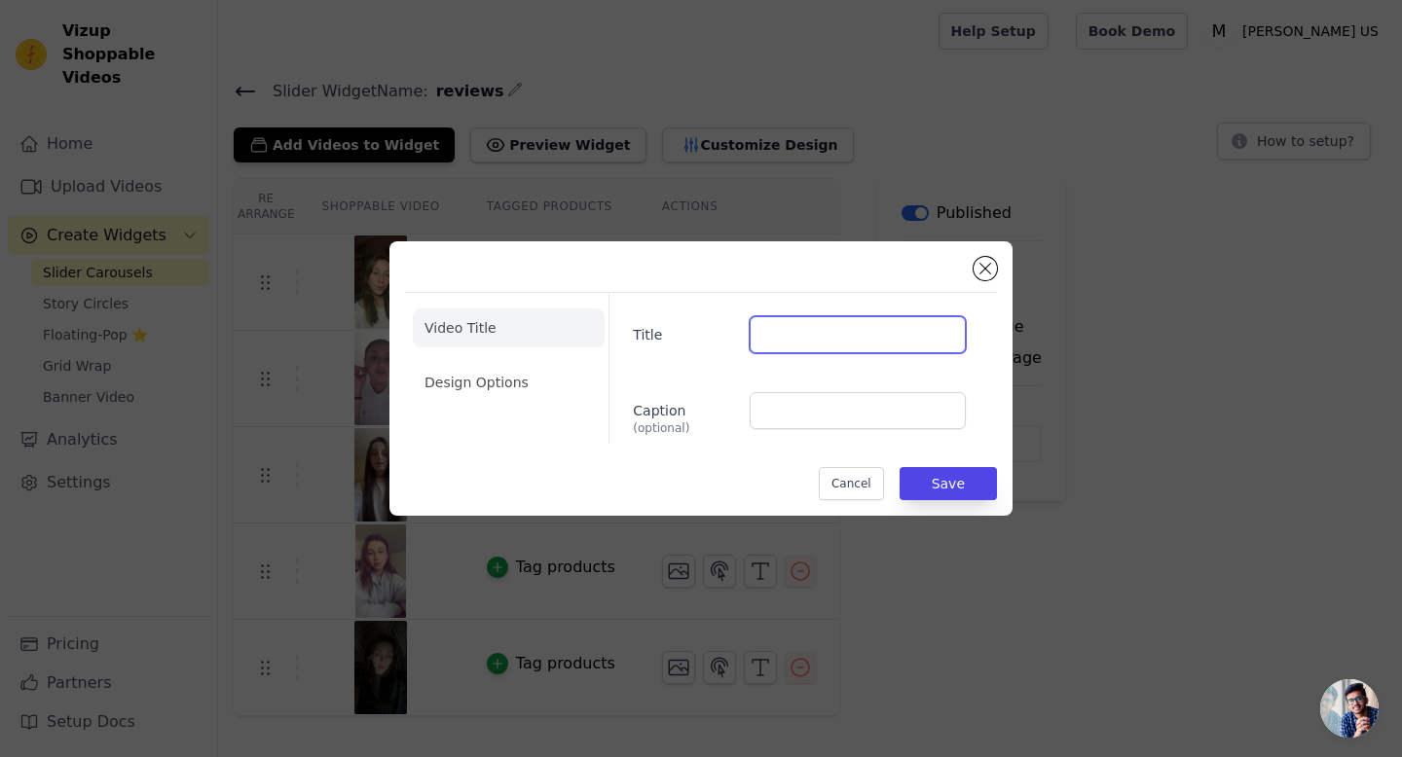
click at [792, 324] on input "Title" at bounding box center [858, 334] width 216 height 37
type input "a"
type input "A"
type input "[PERSON_NAME]"
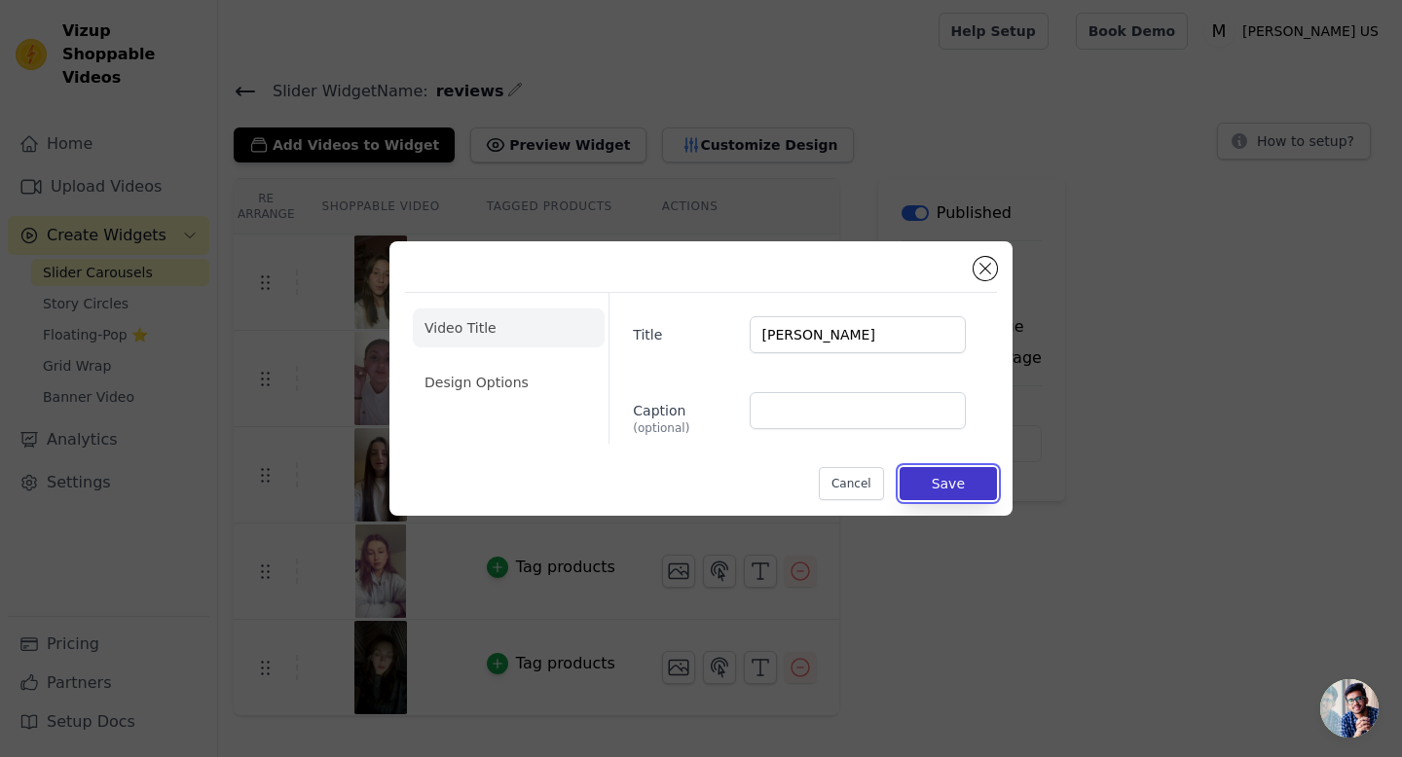
click at [967, 491] on button "Save" at bounding box center [947, 483] width 97 height 33
click at [934, 475] on main "Label Published Display on Home Page Product Page Collection Page Priority 0" at bounding box center [971, 339] width 187 height 323
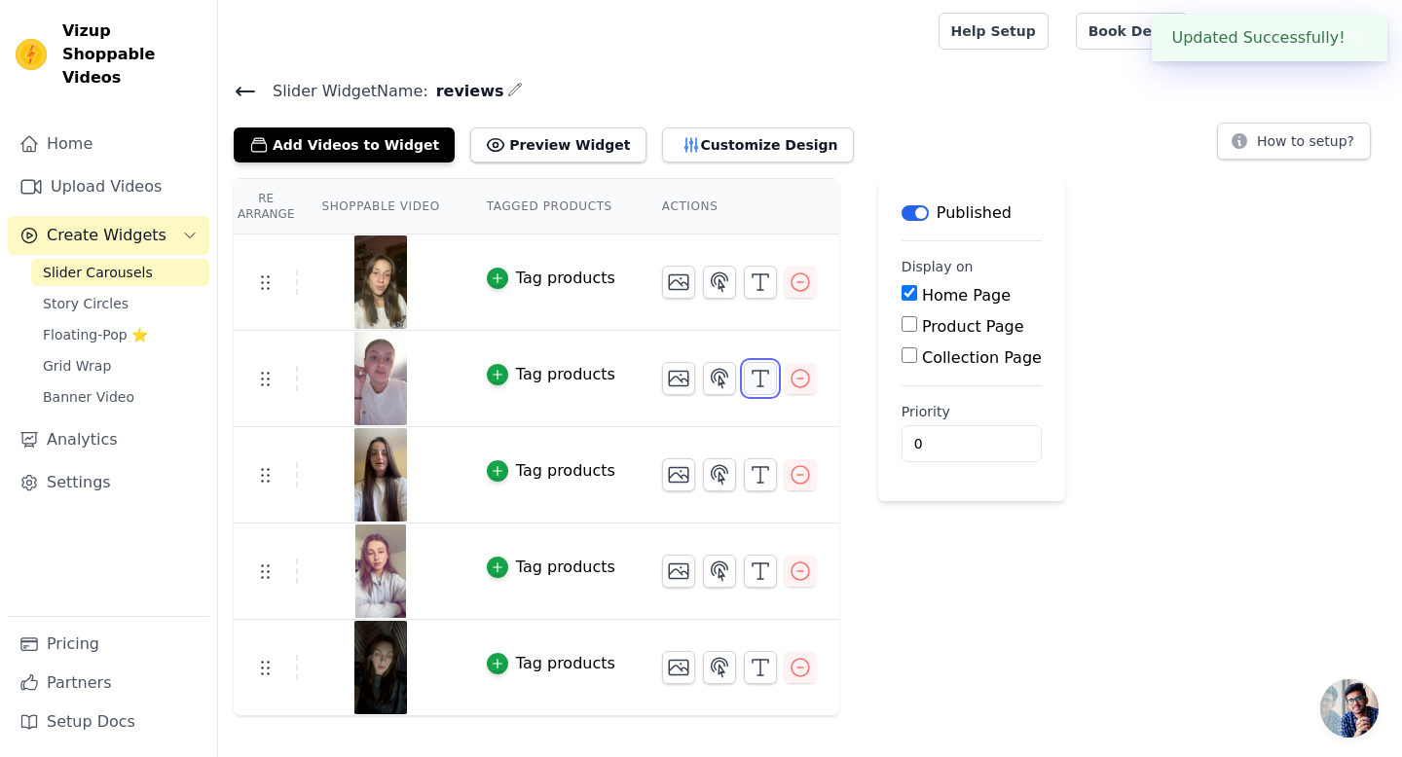
click at [749, 382] on icon "button" at bounding box center [760, 378] width 23 height 23
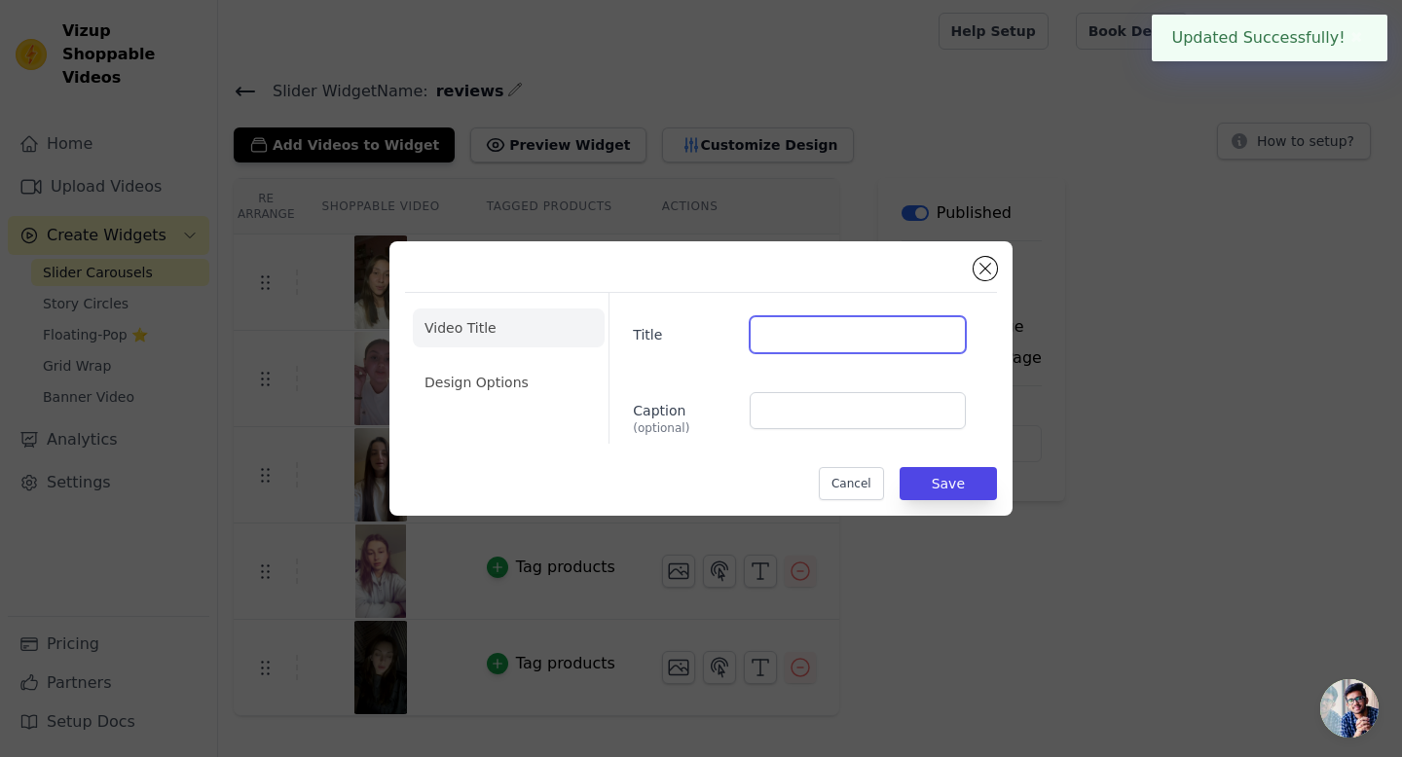
click at [814, 343] on input "Title" at bounding box center [858, 334] width 216 height 37
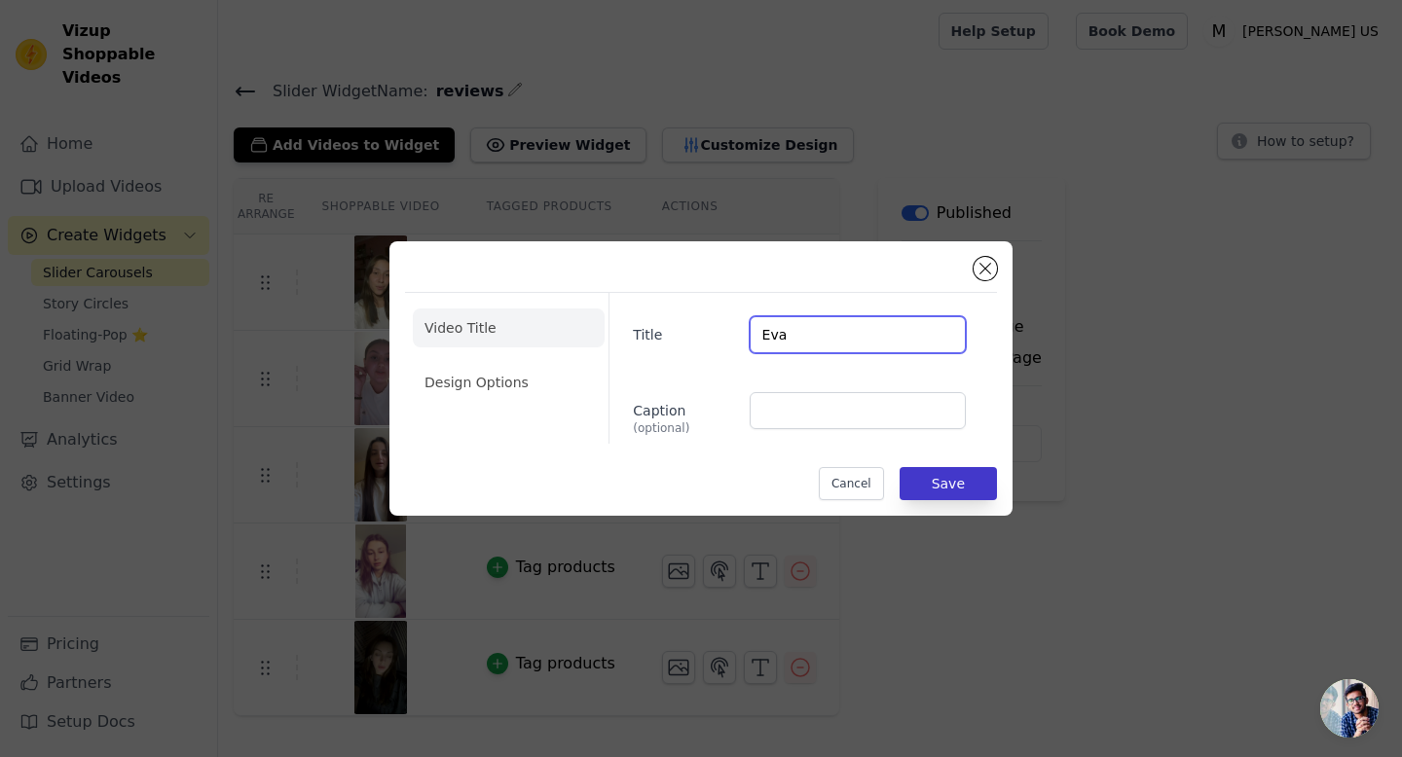
type input "Eva"
click at [947, 494] on button "Save" at bounding box center [947, 483] width 97 height 33
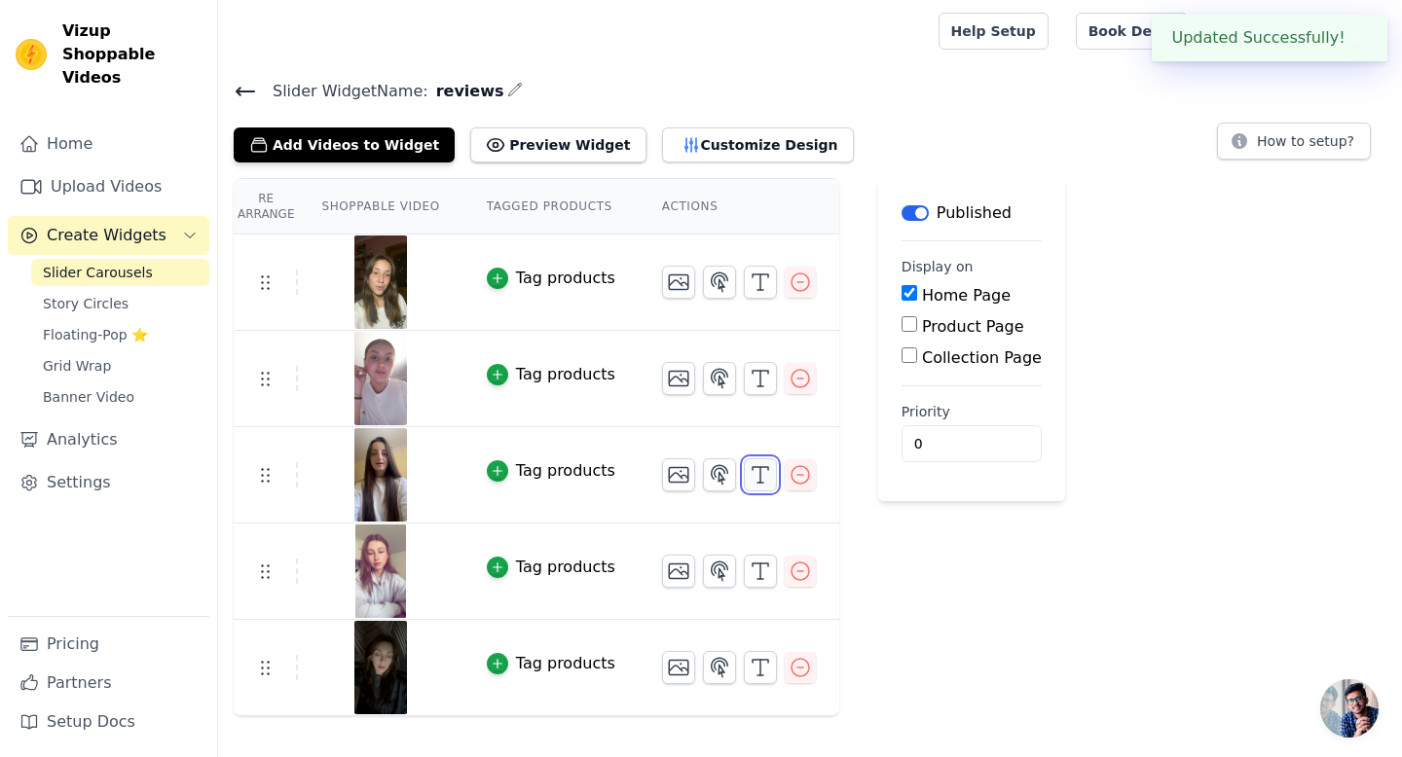
click at [752, 467] on polyline "button" at bounding box center [760, 468] width 16 height 3
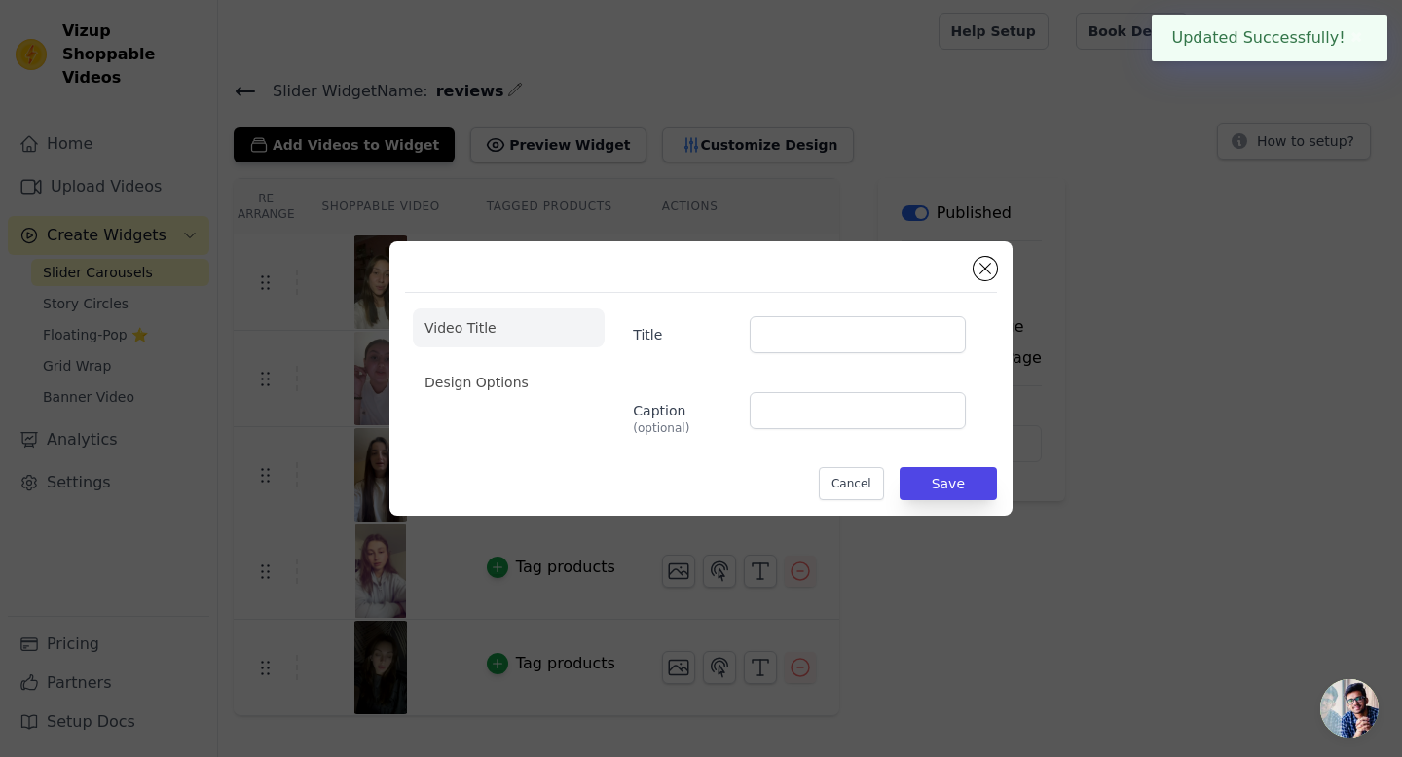
click at [801, 356] on div "Title Caption (optional)" at bounding box center [794, 368] width 373 height 151
click at [814, 344] on input "Title" at bounding box center [858, 334] width 216 height 37
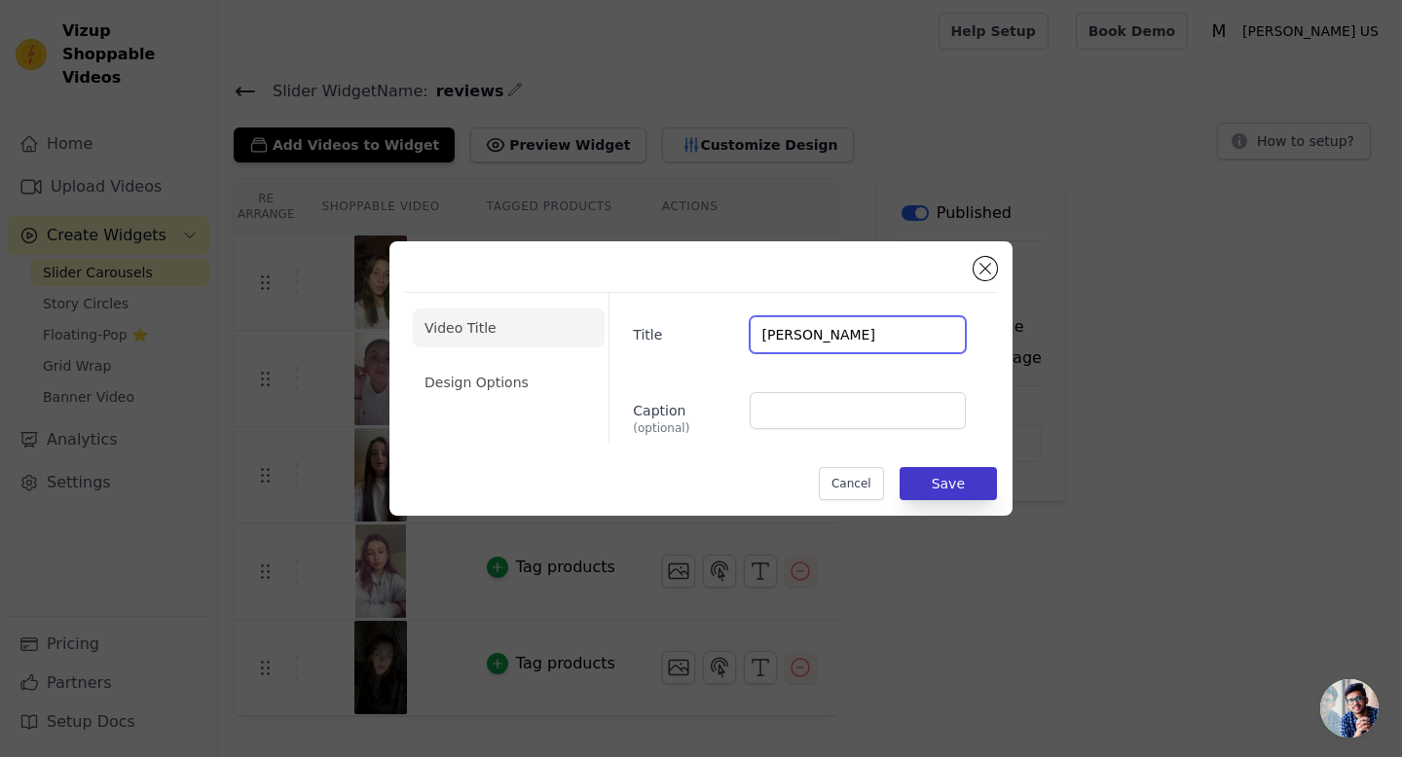
type input "[PERSON_NAME]"
click at [957, 470] on button "Save" at bounding box center [947, 483] width 97 height 33
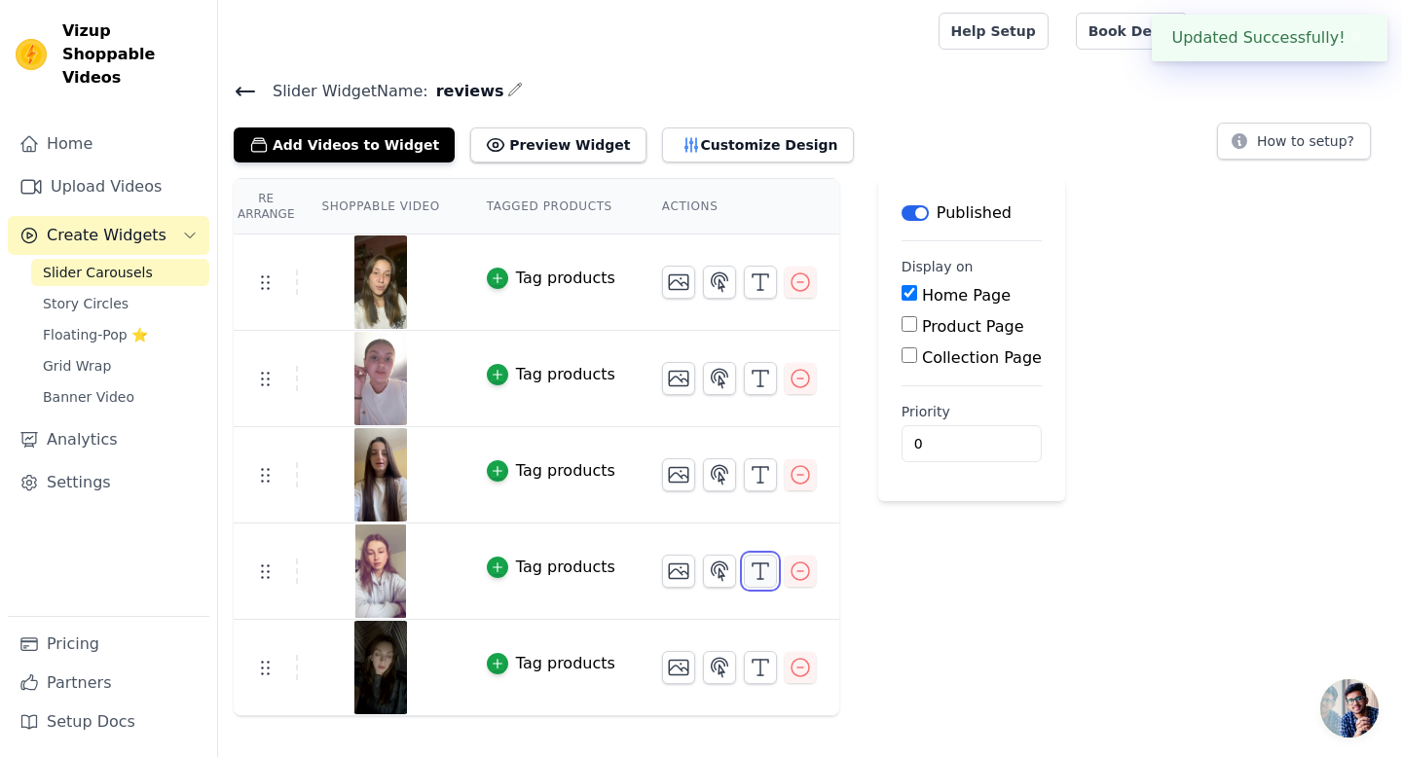
click at [754, 580] on icon "button" at bounding box center [760, 571] width 23 height 23
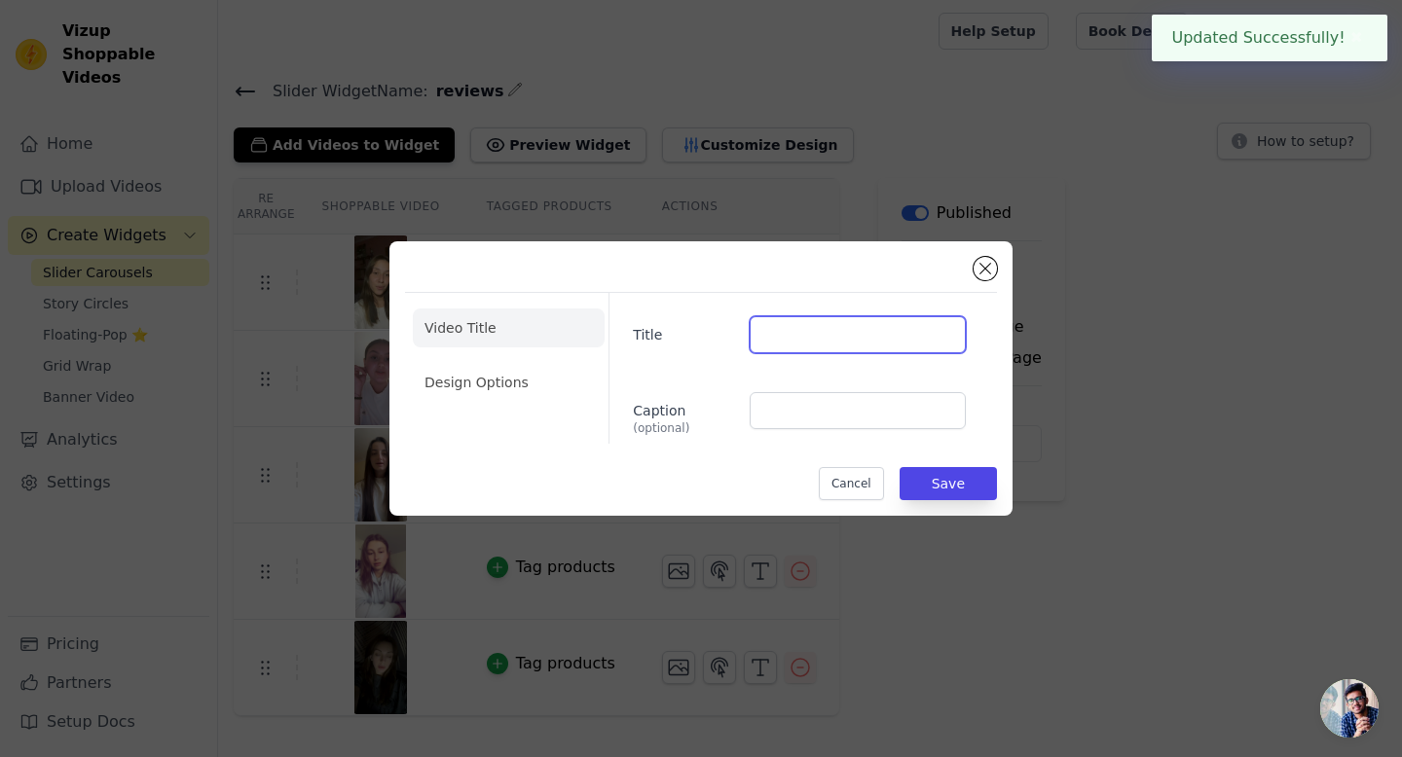
click at [768, 342] on input "Title" at bounding box center [858, 334] width 216 height 37
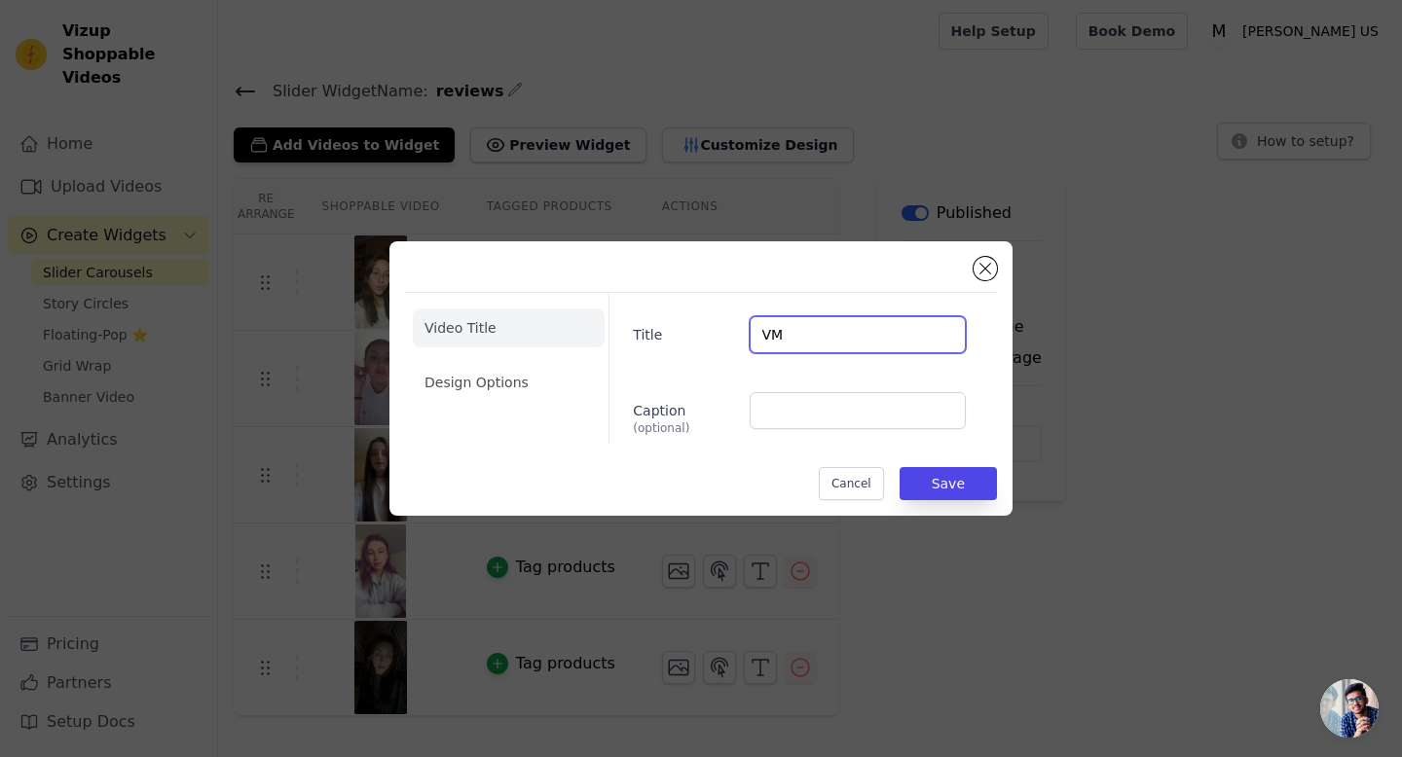
type input "V"
type input "[PERSON_NAME]"
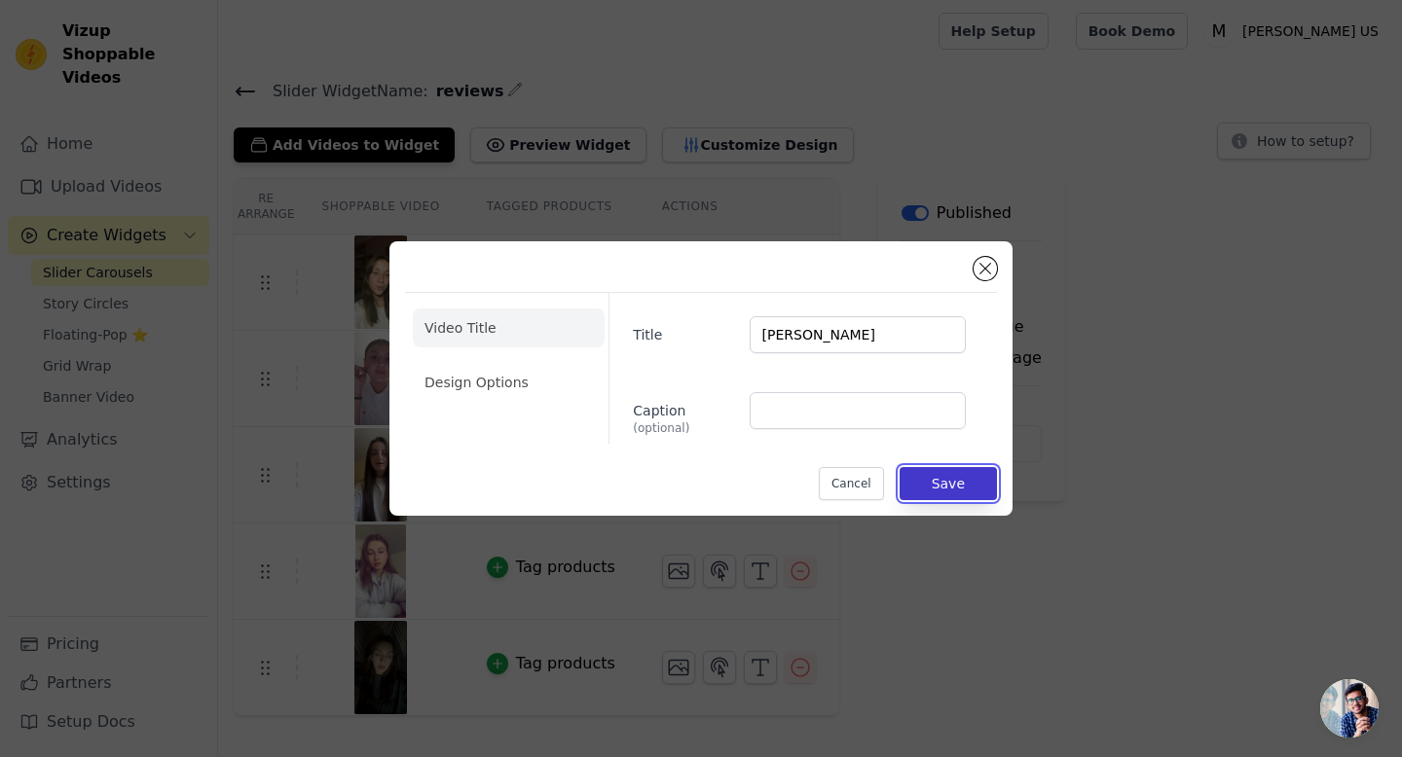
click at [947, 478] on button "Save" at bounding box center [947, 483] width 97 height 33
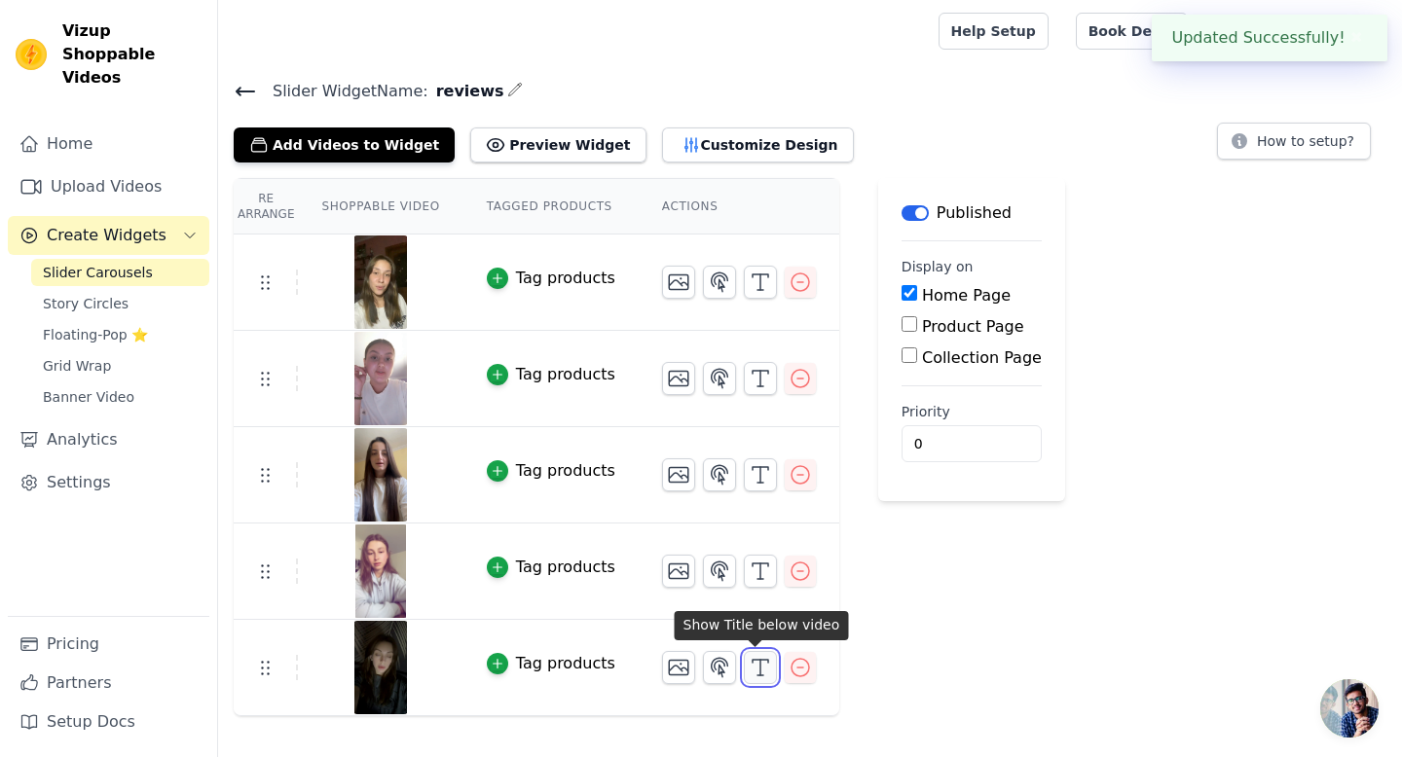
click at [744, 675] on button "button" at bounding box center [760, 667] width 33 height 33
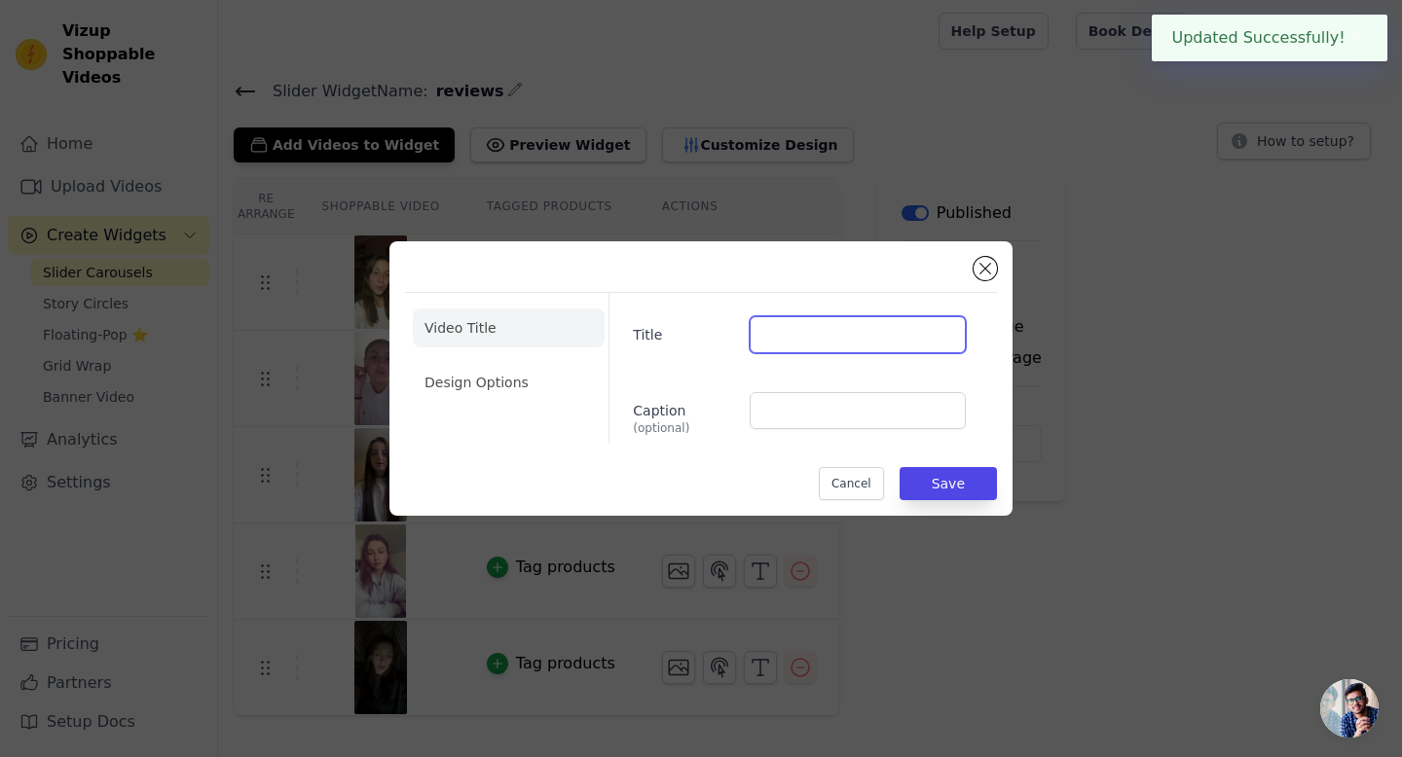
click at [782, 317] on input "Title" at bounding box center [858, 334] width 216 height 37
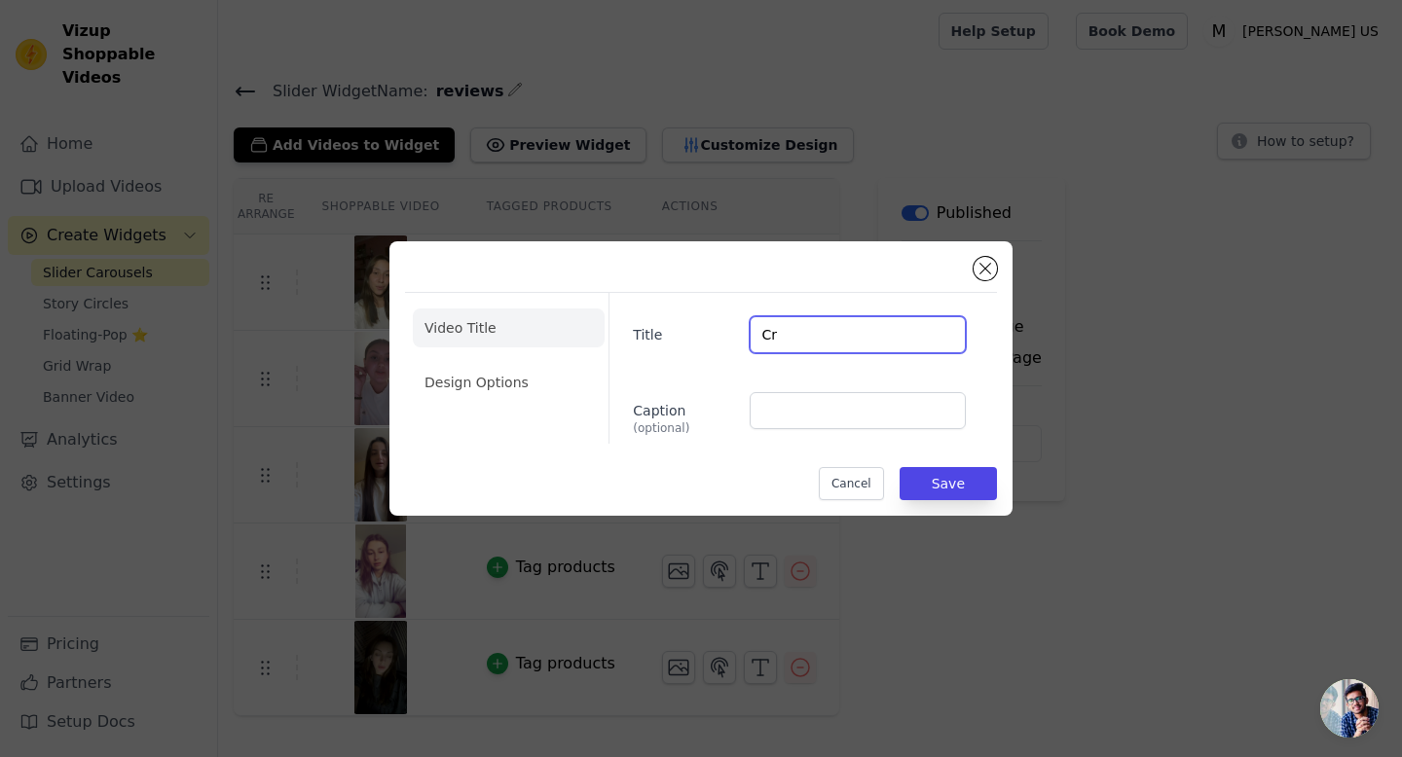
type input "C"
type input "[PERSON_NAME]"
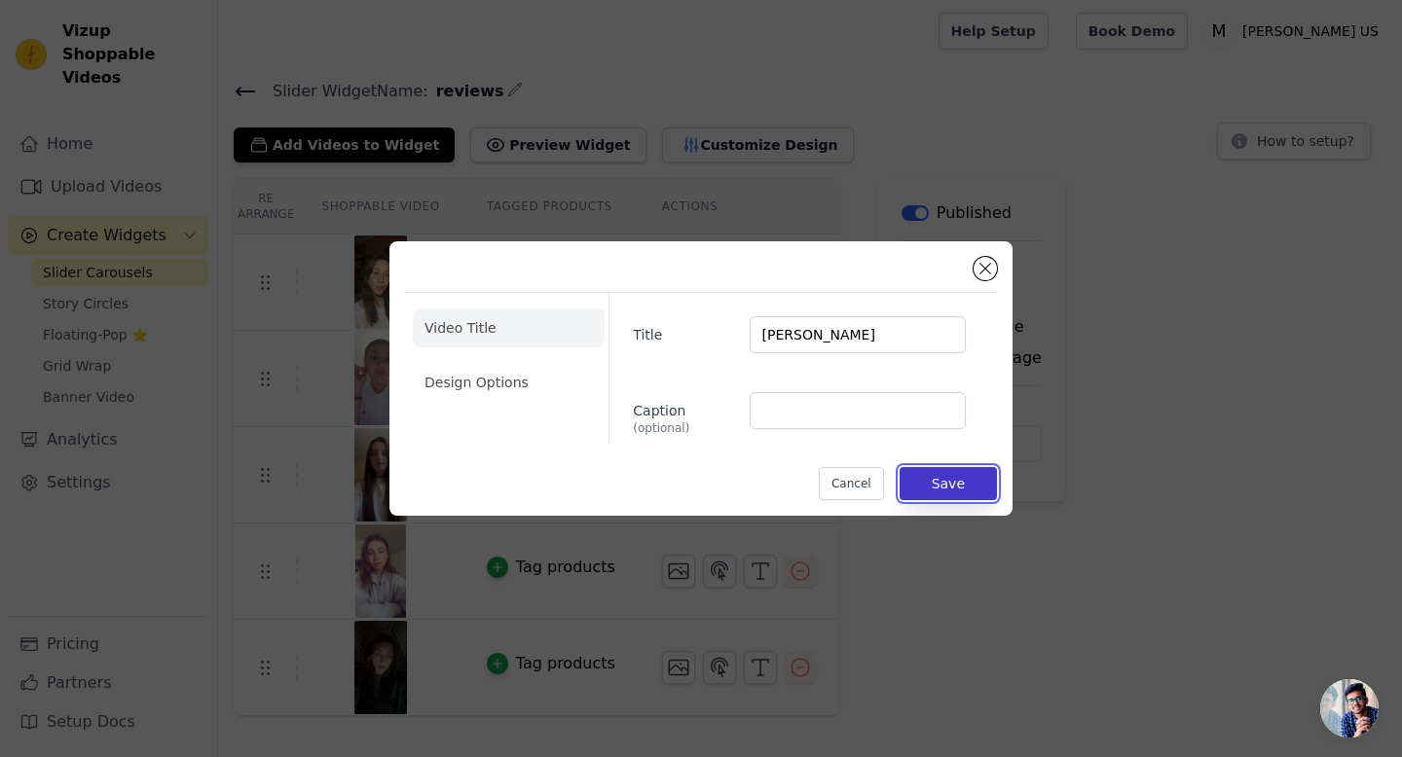
click at [920, 470] on button "Save" at bounding box center [947, 483] width 97 height 33
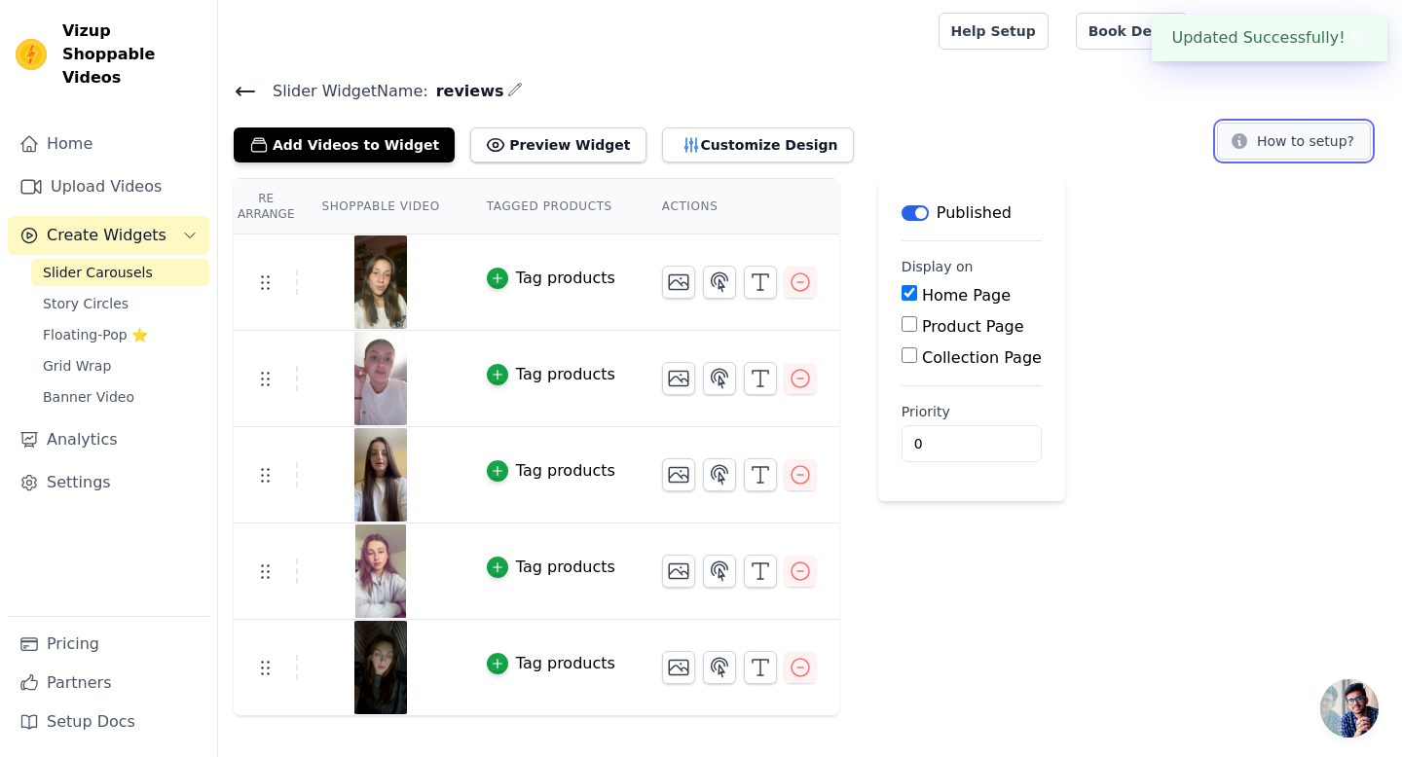
click at [1272, 149] on button "How to setup?" at bounding box center [1294, 141] width 154 height 37
